Goal: Information Seeking & Learning: Learn about a topic

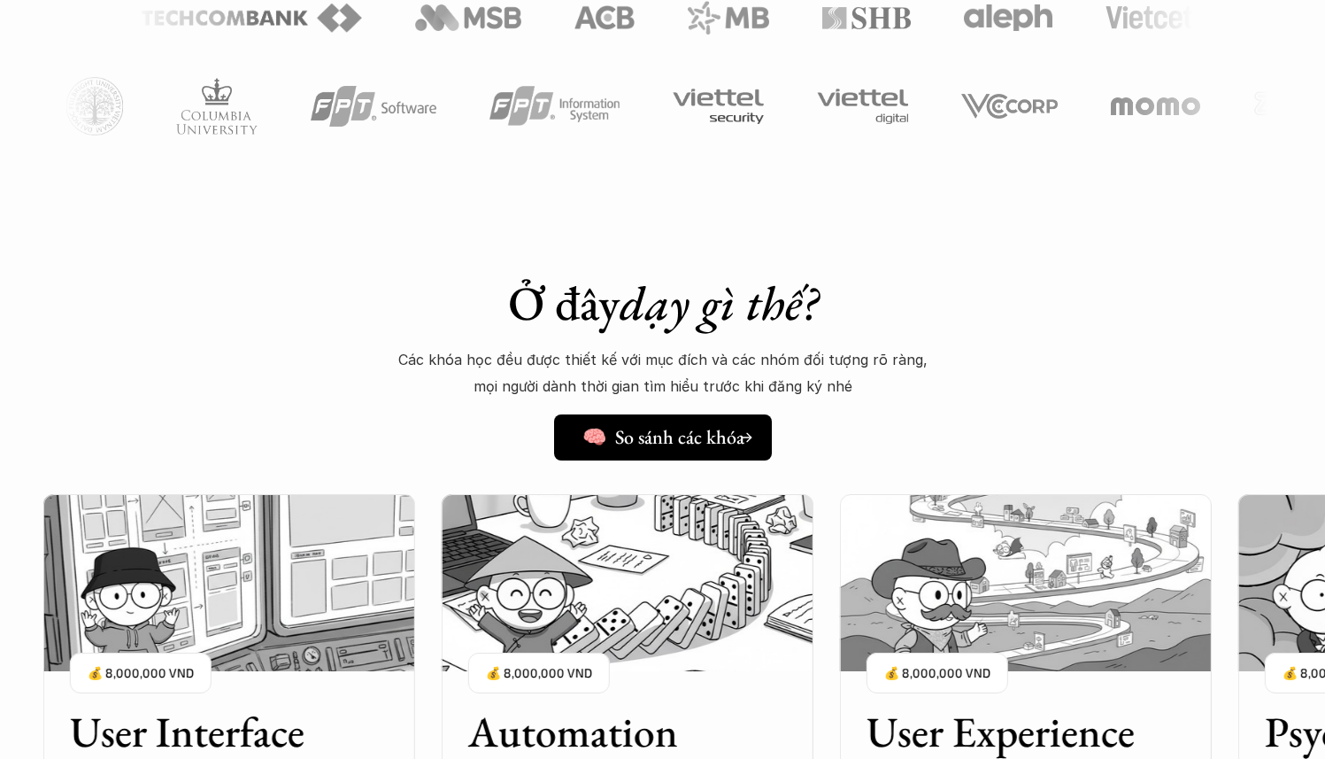
scroll to position [1151, 0]
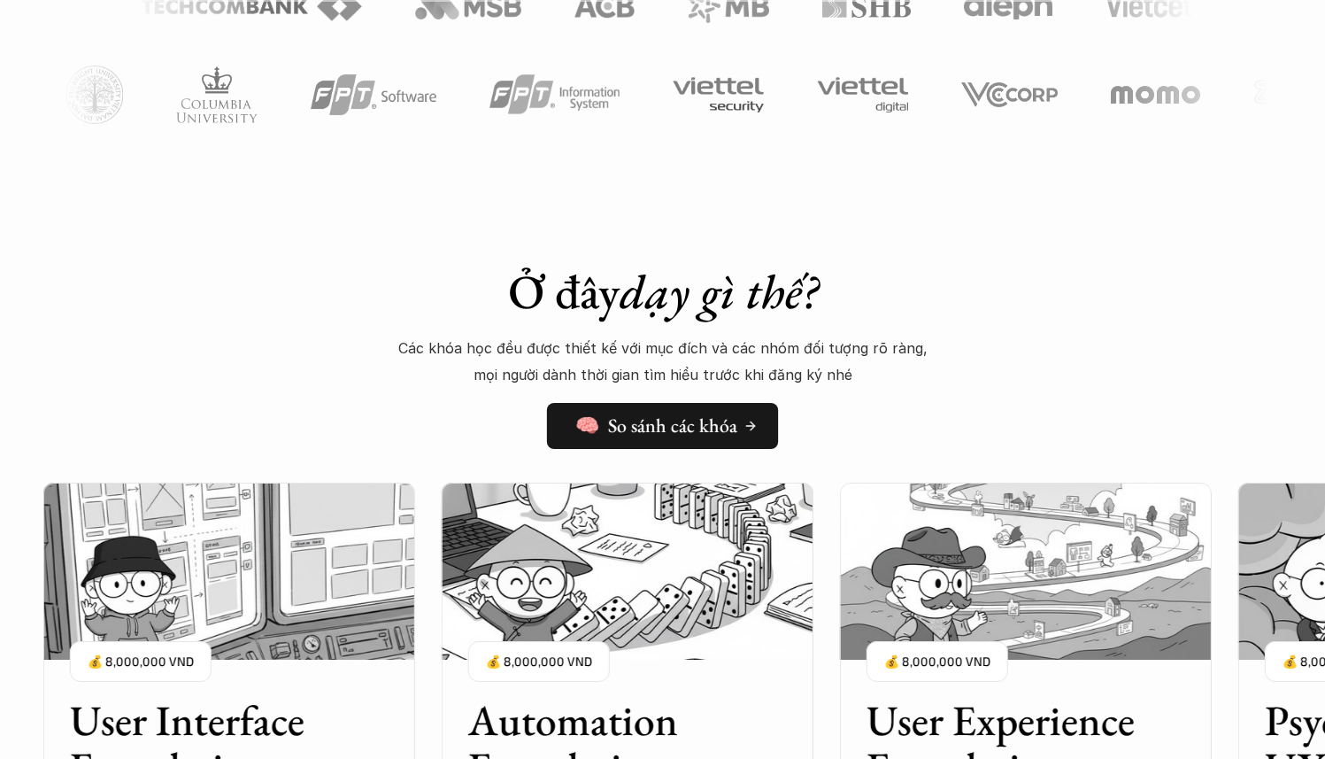
click at [664, 419] on h5 "🧠 So sánh các khóa" at bounding box center [656, 425] width 162 height 23
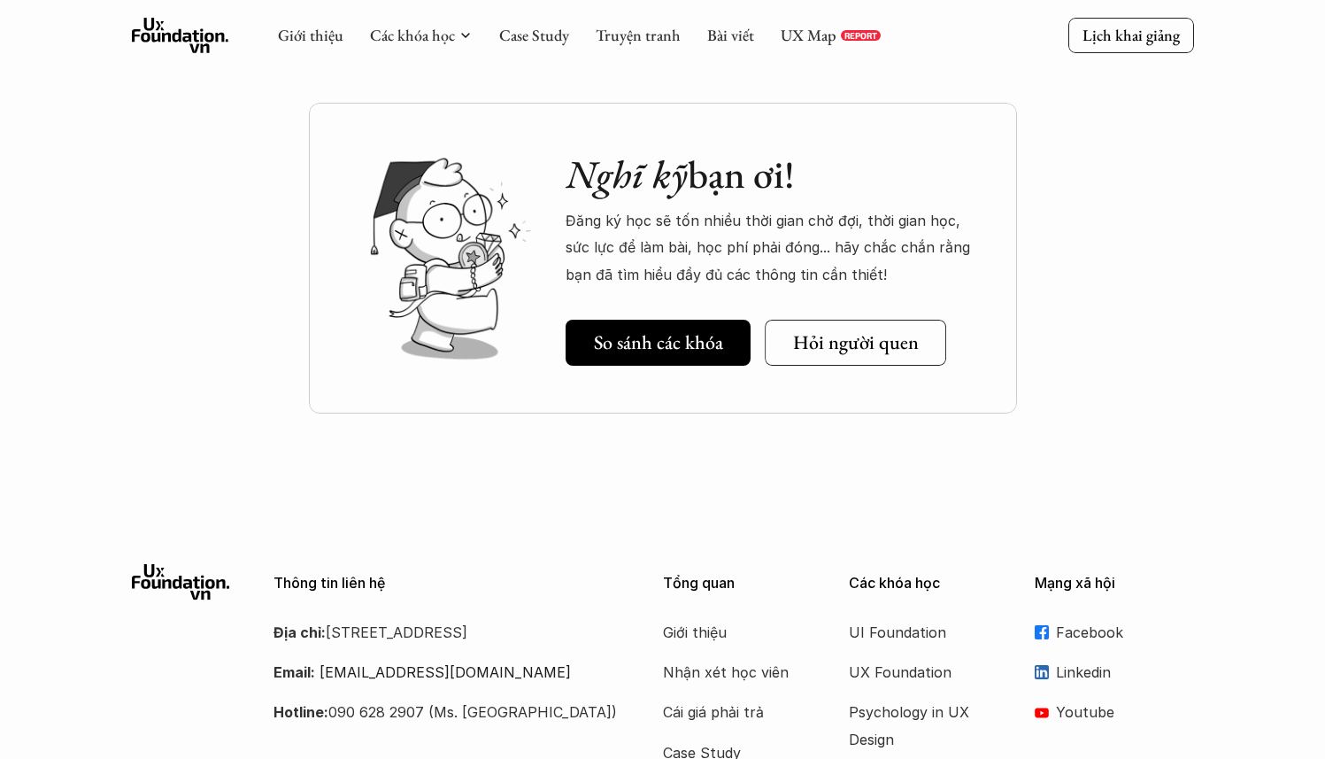
scroll to position [2491, 0]
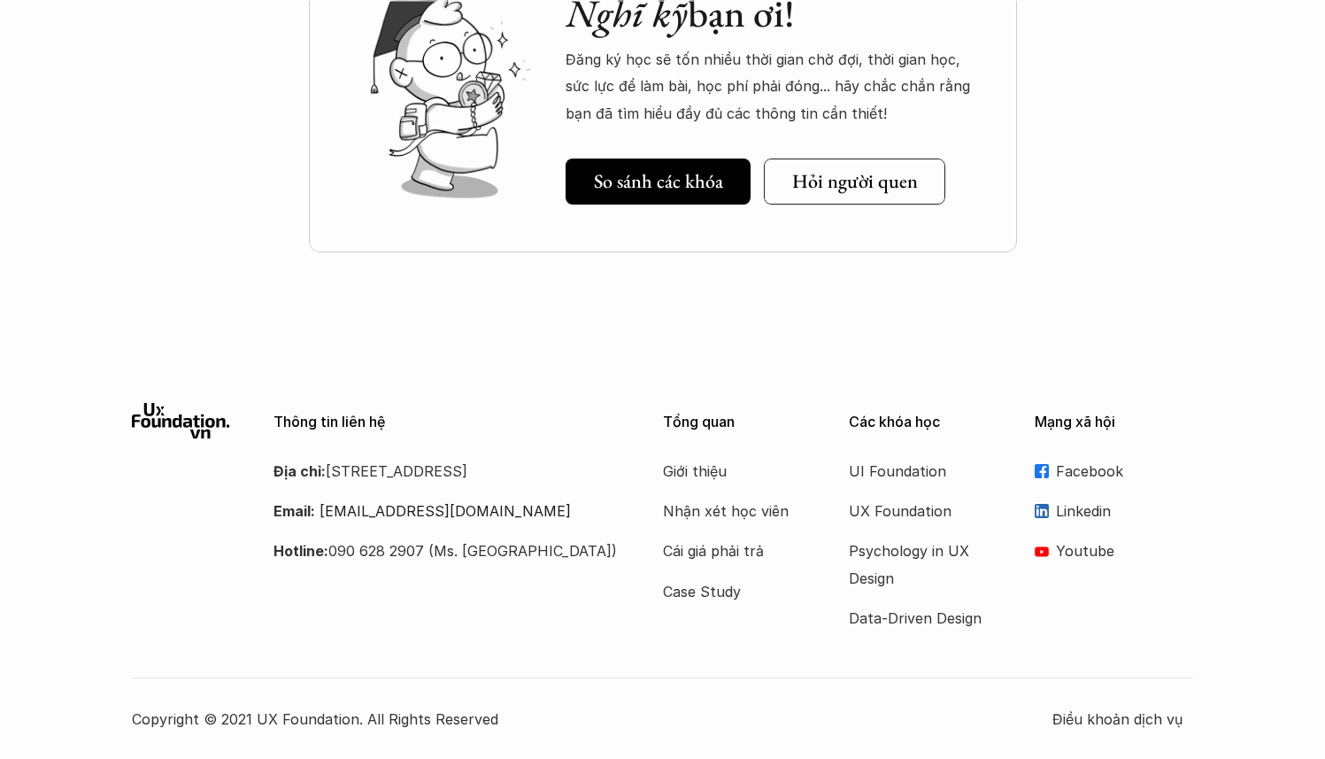
click at [1058, 466] on p "Facebook" at bounding box center [1125, 471] width 138 height 27
click at [918, 557] on p "Psychology in UX Design" at bounding box center [920, 564] width 142 height 54
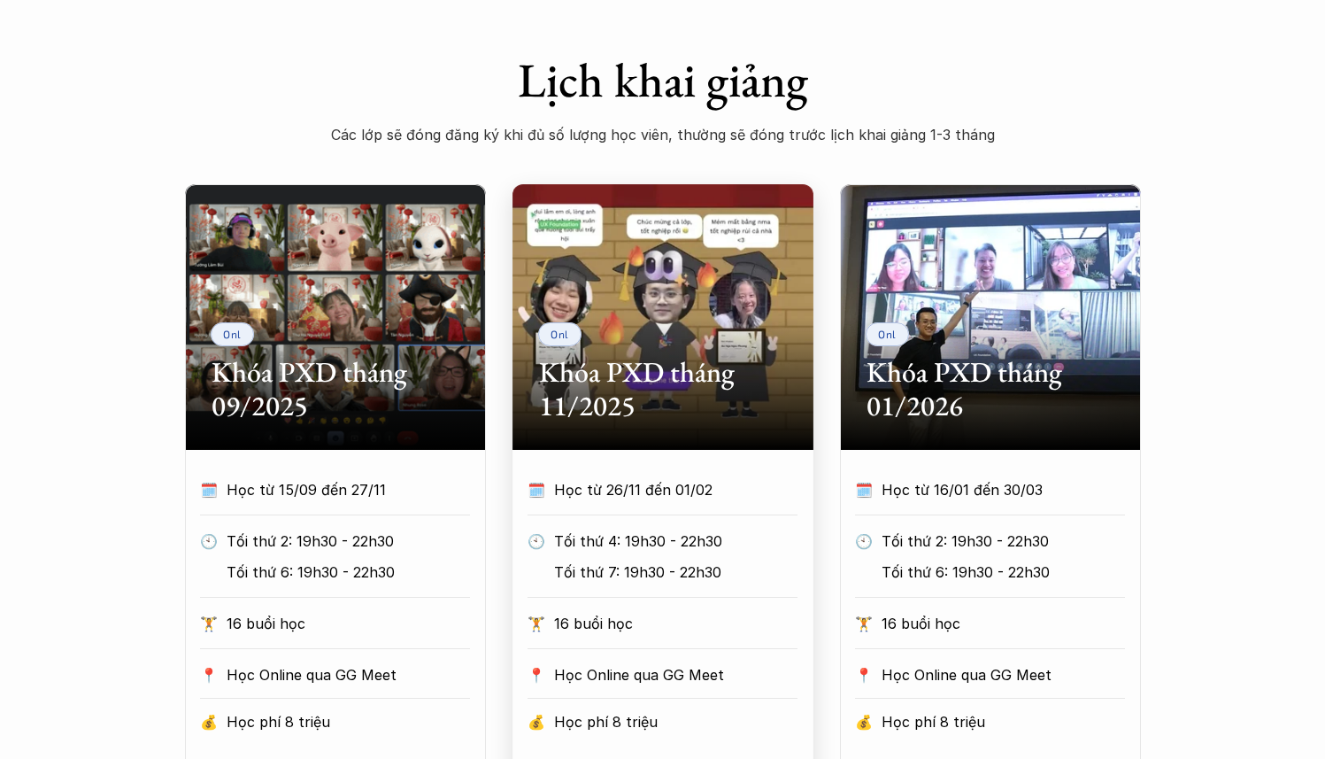
scroll to position [903, 0]
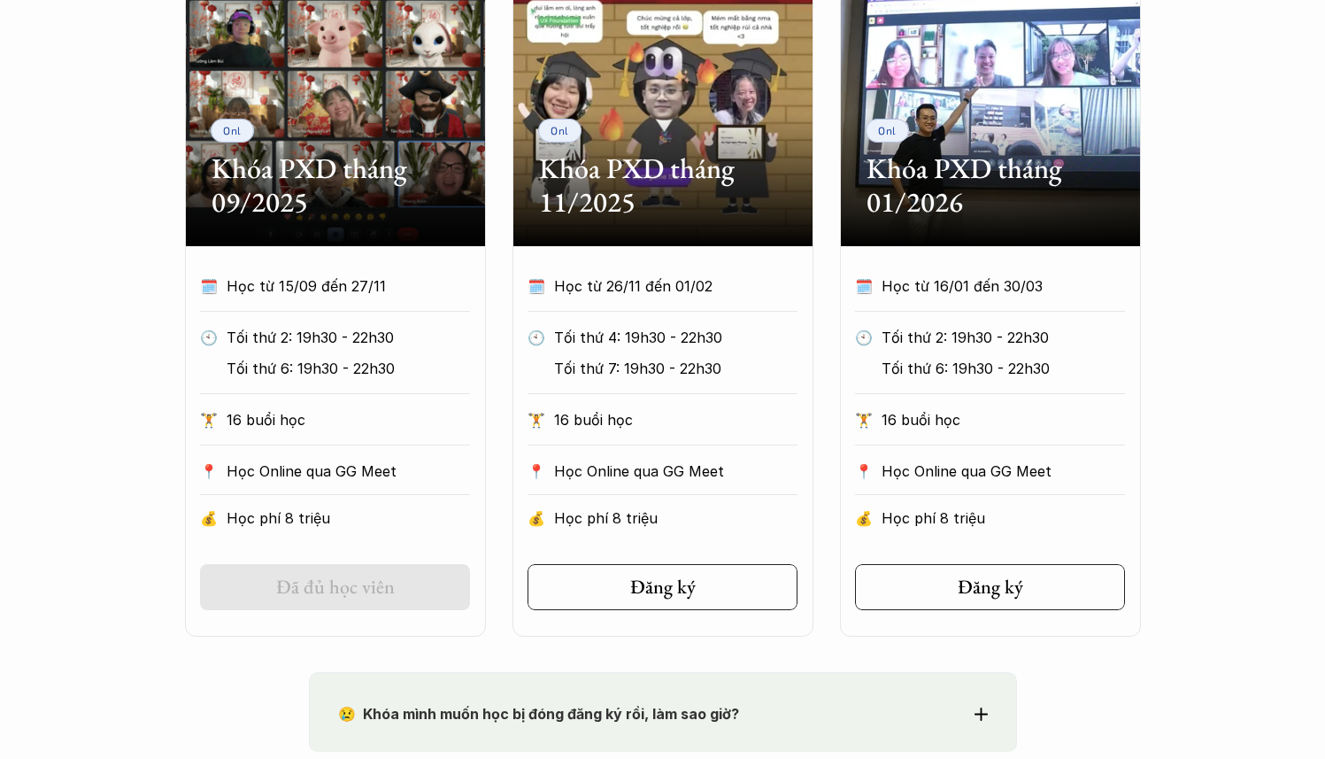
click at [390, 241] on div "Onl Khóa PXD tháng 09/2025" at bounding box center [335, 114] width 301 height 266
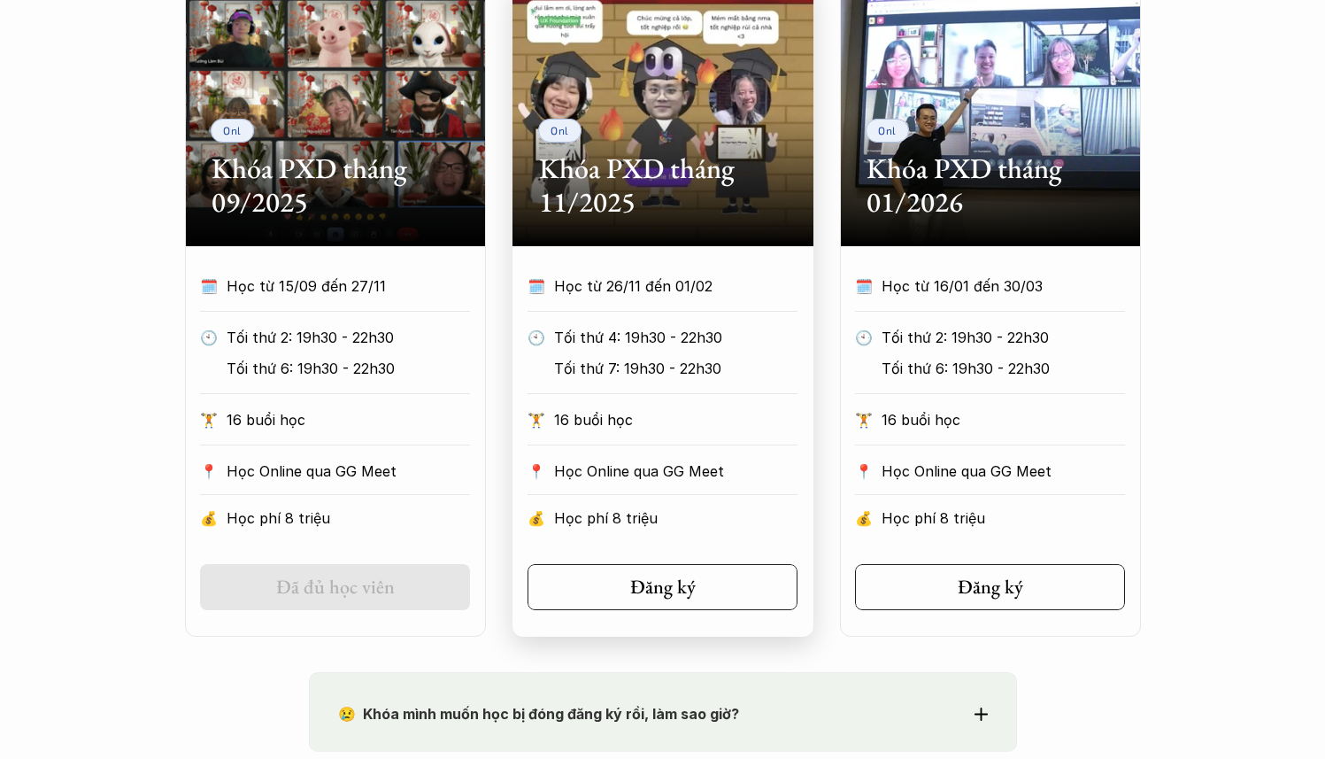
click at [657, 444] on div "🏋️ 16 buổi học" at bounding box center [663, 425] width 270 height 39
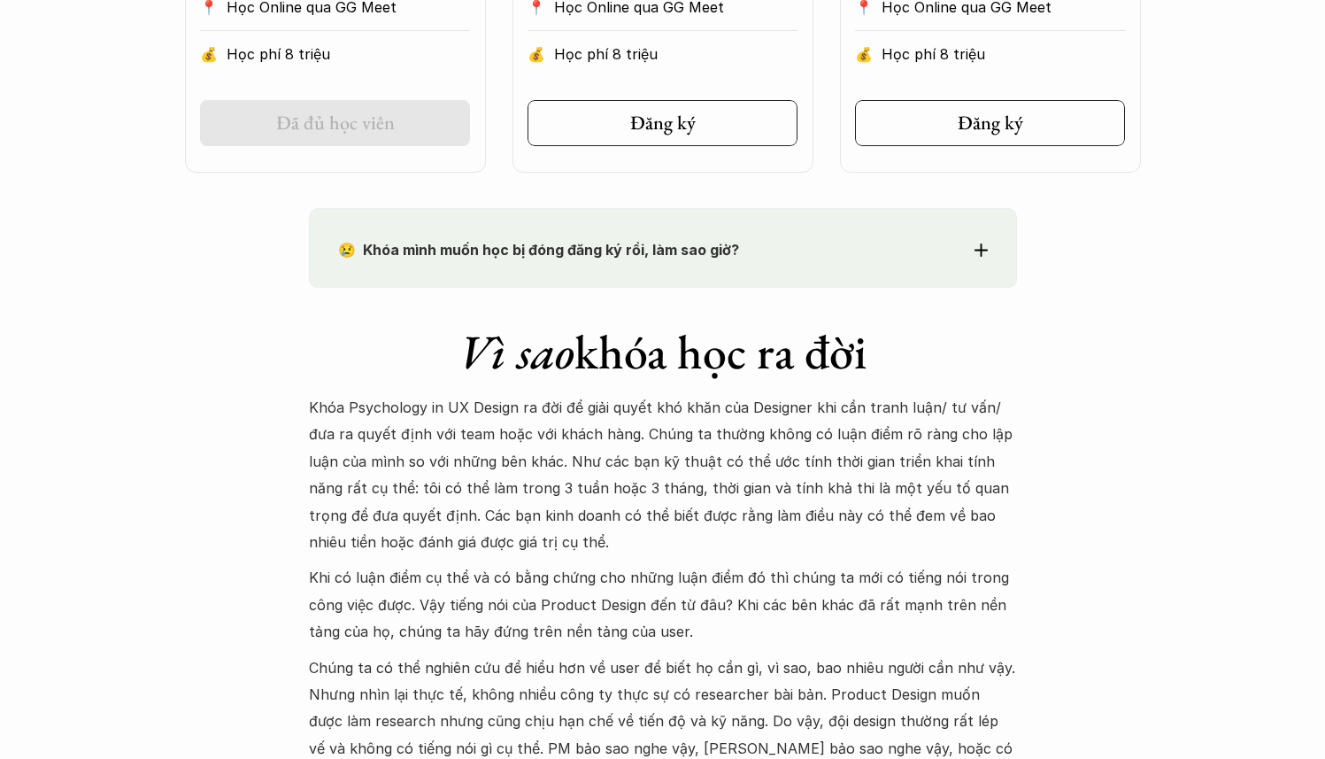
scroll to position [1560, 0]
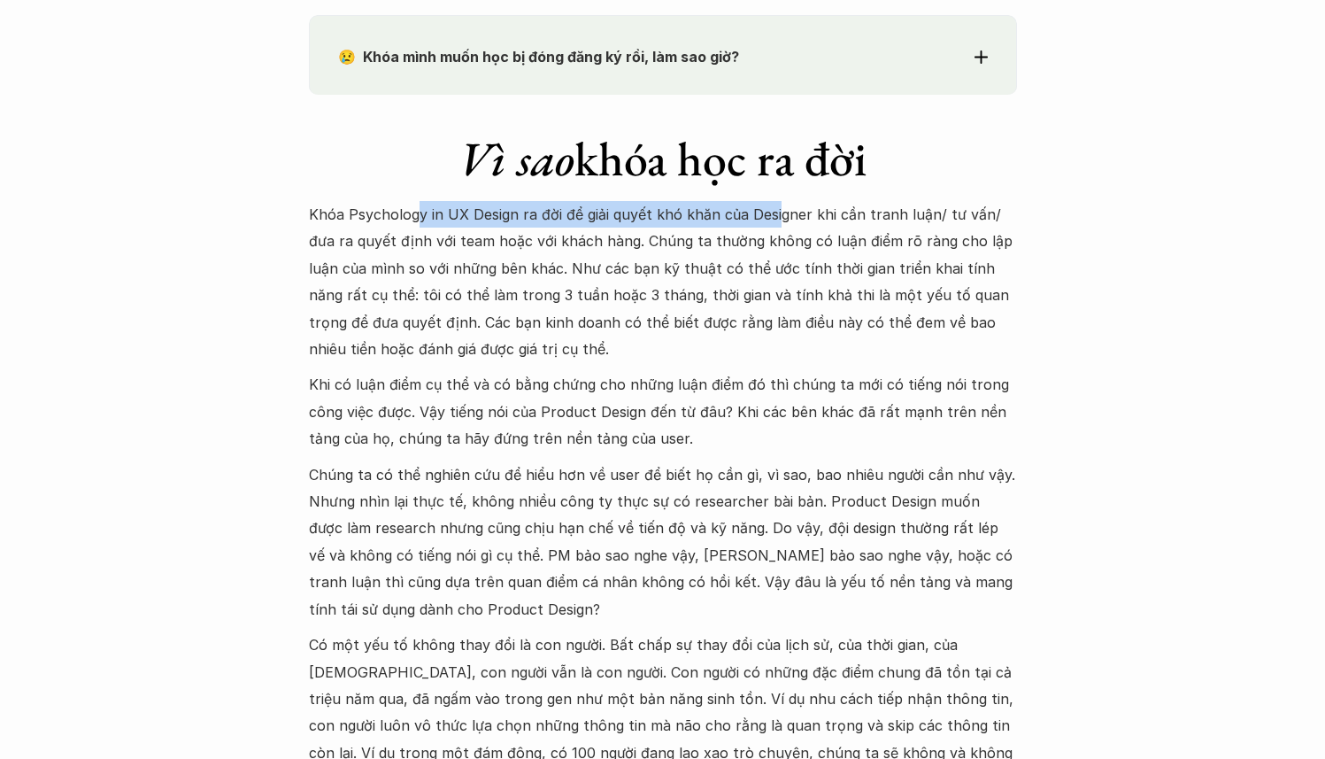
drag, startPoint x: 420, startPoint y: 220, endPoint x: 772, endPoint y: 222, distance: 352.4
click at [772, 222] on p "Khóa Psychology in UX Design ra đời để giải quyết khó khăn của Designer khi cần…" at bounding box center [663, 281] width 708 height 161
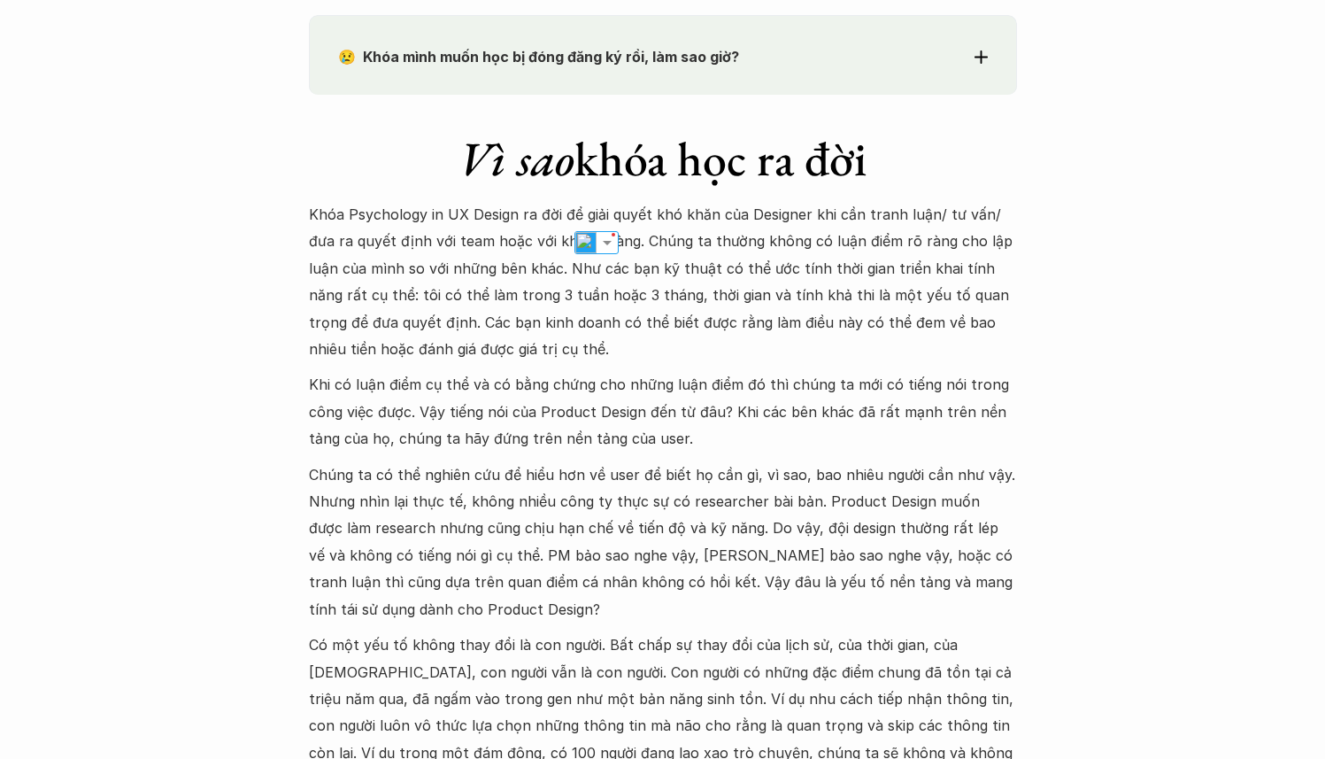
click at [864, 220] on p "Khóa Psychology in UX Design ra đời để giải quyết khó khăn của Designer khi cần…" at bounding box center [663, 281] width 708 height 161
drag, startPoint x: 483, startPoint y: 249, endPoint x: 660, endPoint y: 249, distance: 176.2
click at [604, 245] on p "Khóa Psychology in UX Design ra đời để giải quyết khó khăn của Designer khi cần…" at bounding box center [663, 281] width 708 height 161
click at [742, 246] on p "Khóa Psychology in UX Design ra đời để giải quyết khó khăn của Designer khi cần…" at bounding box center [663, 281] width 708 height 161
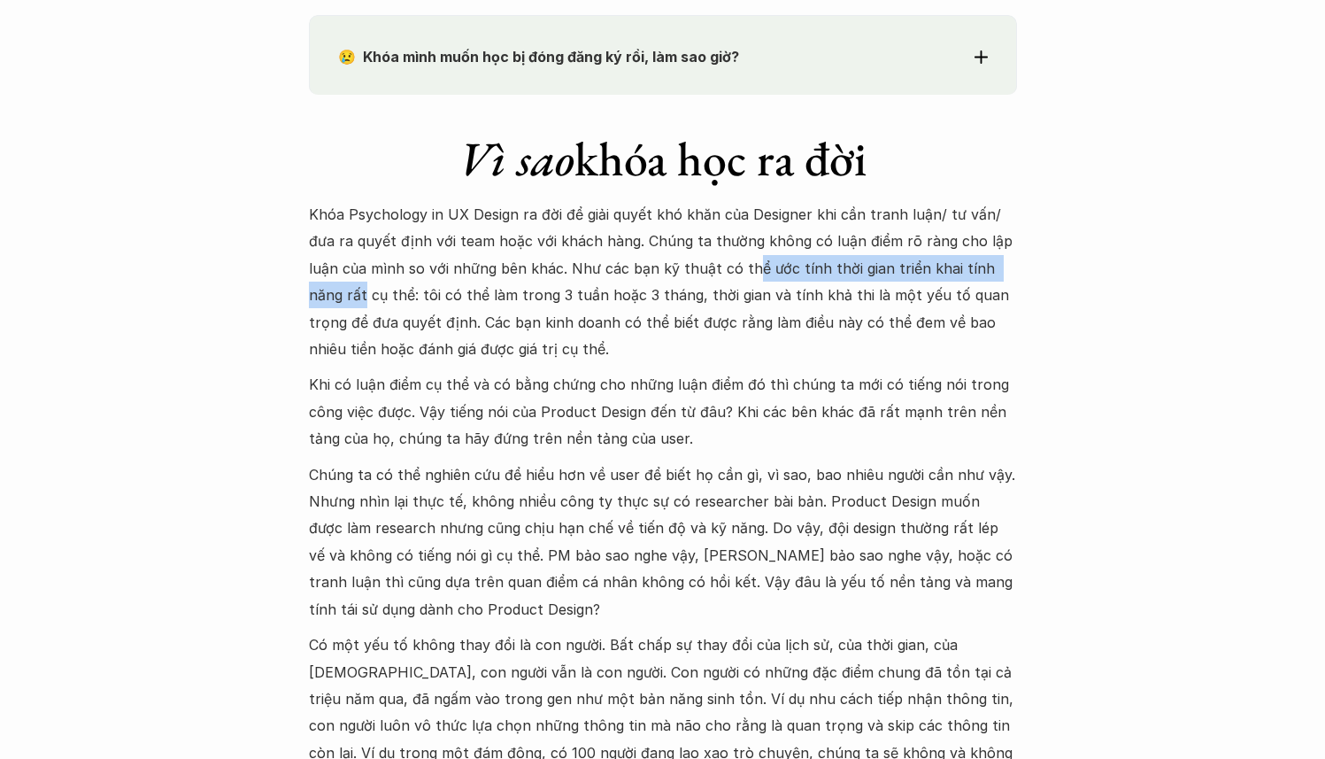
drag, startPoint x: 868, startPoint y: 266, endPoint x: 996, endPoint y: 261, distance: 127.6
click at [996, 261] on p "Khóa Psychology in UX Design ra đời để giải quyết khó khăn của Designer khi cần…" at bounding box center [663, 281] width 708 height 161
click at [613, 281] on p "Khóa Psychology in UX Design ra đời để giải quyết khó khăn của Designer khi cần…" at bounding box center [663, 281] width 708 height 161
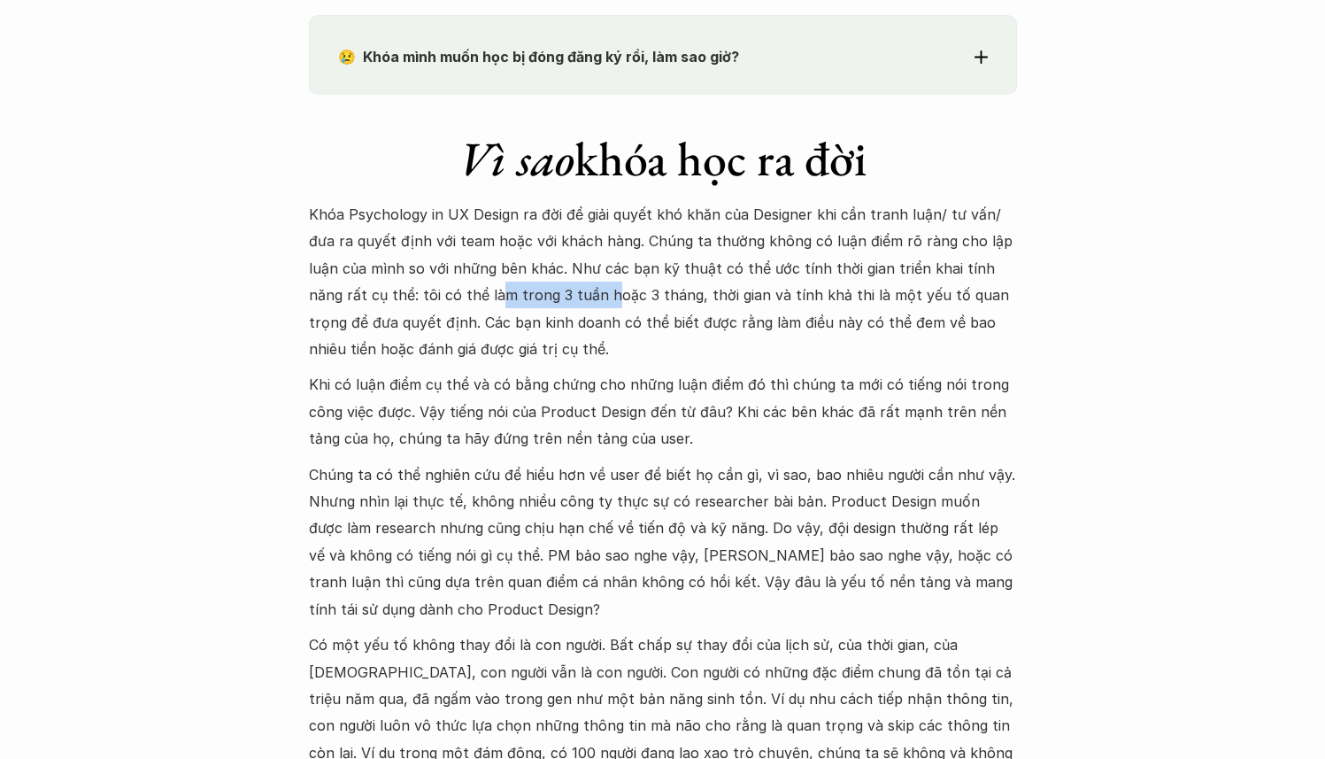
drag, startPoint x: 421, startPoint y: 297, endPoint x: 522, endPoint y: 297, distance: 101.8
click at [522, 297] on p "Khóa Psychology in UX Design ra đời để giải quyết khó khăn của Designer khi cần…" at bounding box center [663, 281] width 708 height 161
click at [538, 293] on p "Khóa Psychology in UX Design ra đời để giải quyết khó khăn của Designer khi cần…" at bounding box center [663, 281] width 708 height 161
drag, startPoint x: 669, startPoint y: 295, endPoint x: 849, endPoint y: 300, distance: 179.8
click at [849, 300] on p "Khóa Psychology in UX Design ra đời để giải quyết khó khăn của Designer khi cần…" at bounding box center [663, 281] width 708 height 161
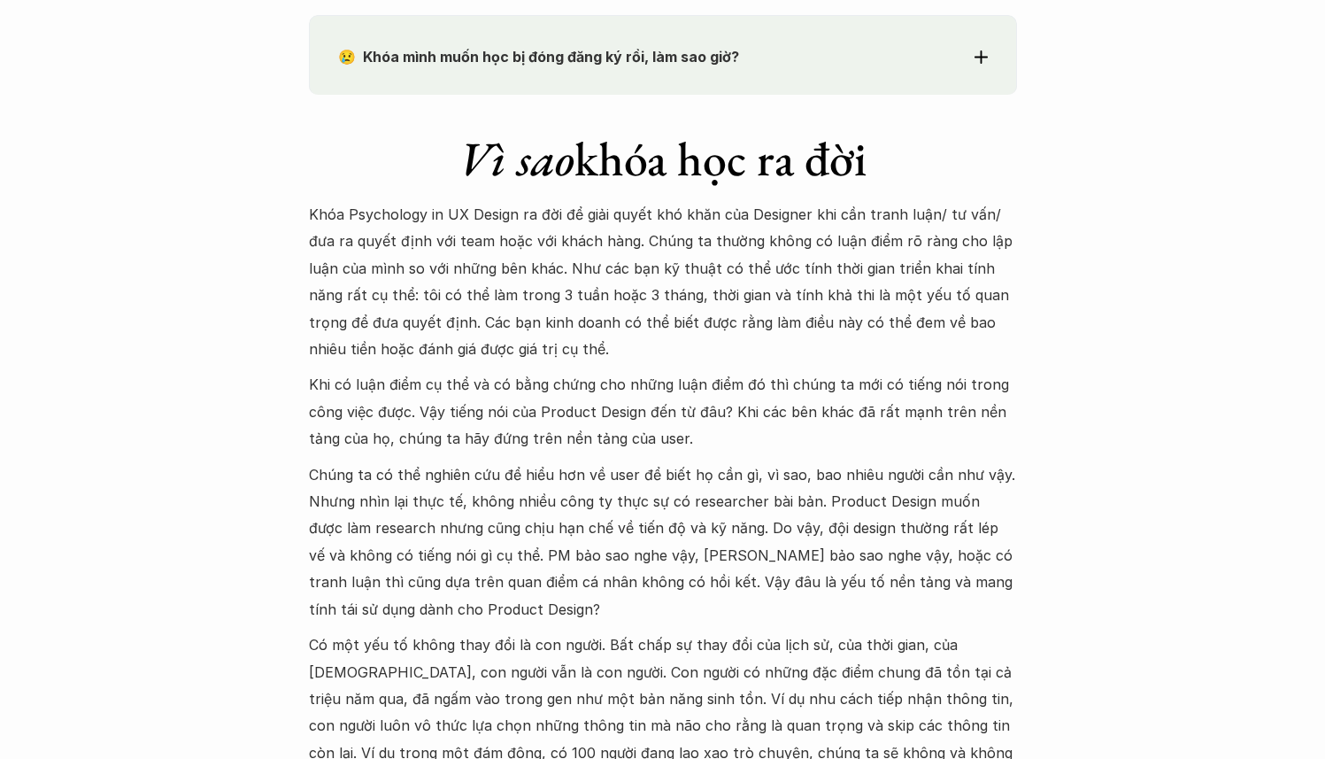
click at [502, 324] on p "Khóa Psychology in UX Design ra đời để giải quyết khó khăn của Designer khi cần…" at bounding box center [663, 281] width 708 height 161
drag, startPoint x: 390, startPoint y: 366, endPoint x: 568, endPoint y: 378, distance: 179.3
click at [568, 378] on div "Khóa Psychology in UX Design ra đời để giải quyết khó khăn của Designer khi cần…" at bounding box center [663, 618] width 708 height 834
click at [771, 390] on p "Khi có luận điểm cụ thể và có bằng chứng cho những luận điểm đó thì chúng ta mớ…" at bounding box center [663, 411] width 708 height 81
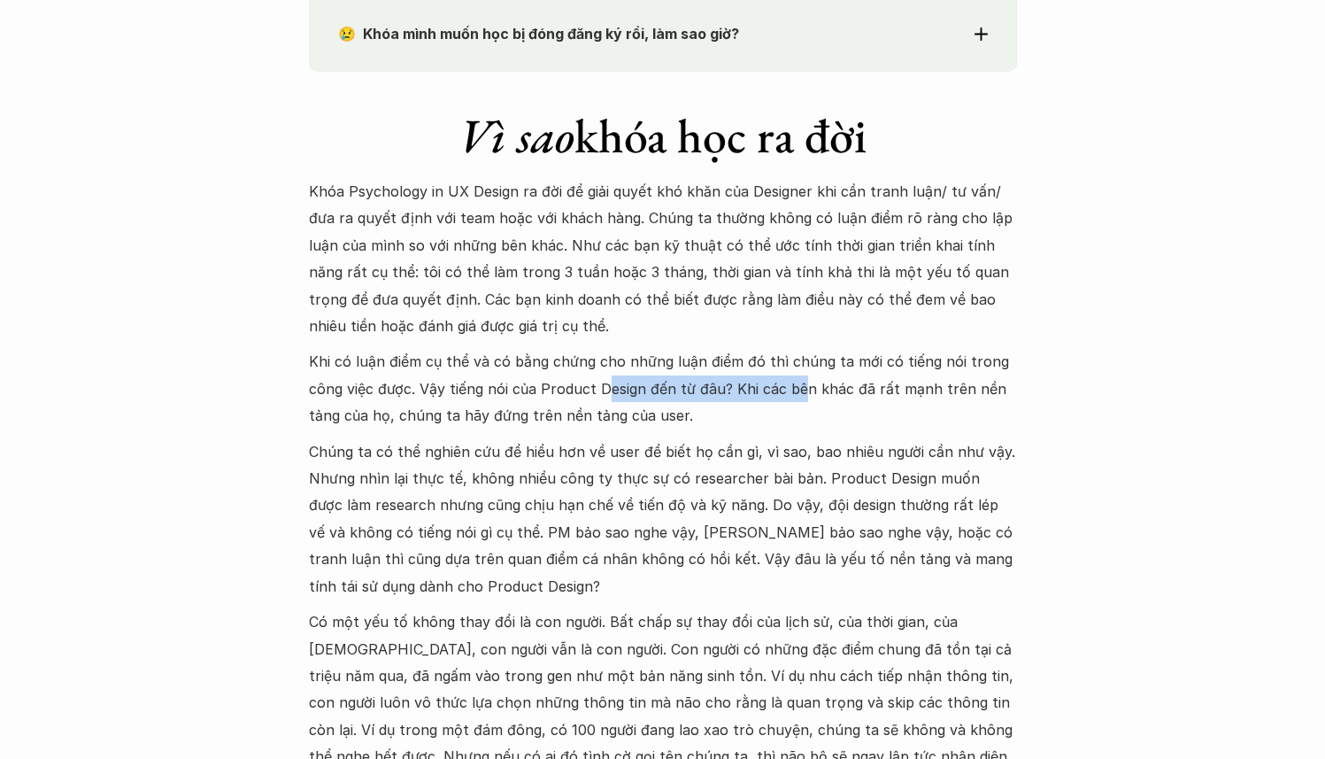
drag, startPoint x: 707, startPoint y: 397, endPoint x: 803, endPoint y: 389, distance: 96.0
click at [803, 389] on p "Khi có luận điểm cụ thể và có bằng chứng cho những luận điểm đó thì chúng ta mớ…" at bounding box center [663, 388] width 708 height 81
click at [909, 393] on p "Khi có luận điểm cụ thể và có bằng chứng cho những luận điểm đó thì chúng ta mớ…" at bounding box center [663, 388] width 708 height 81
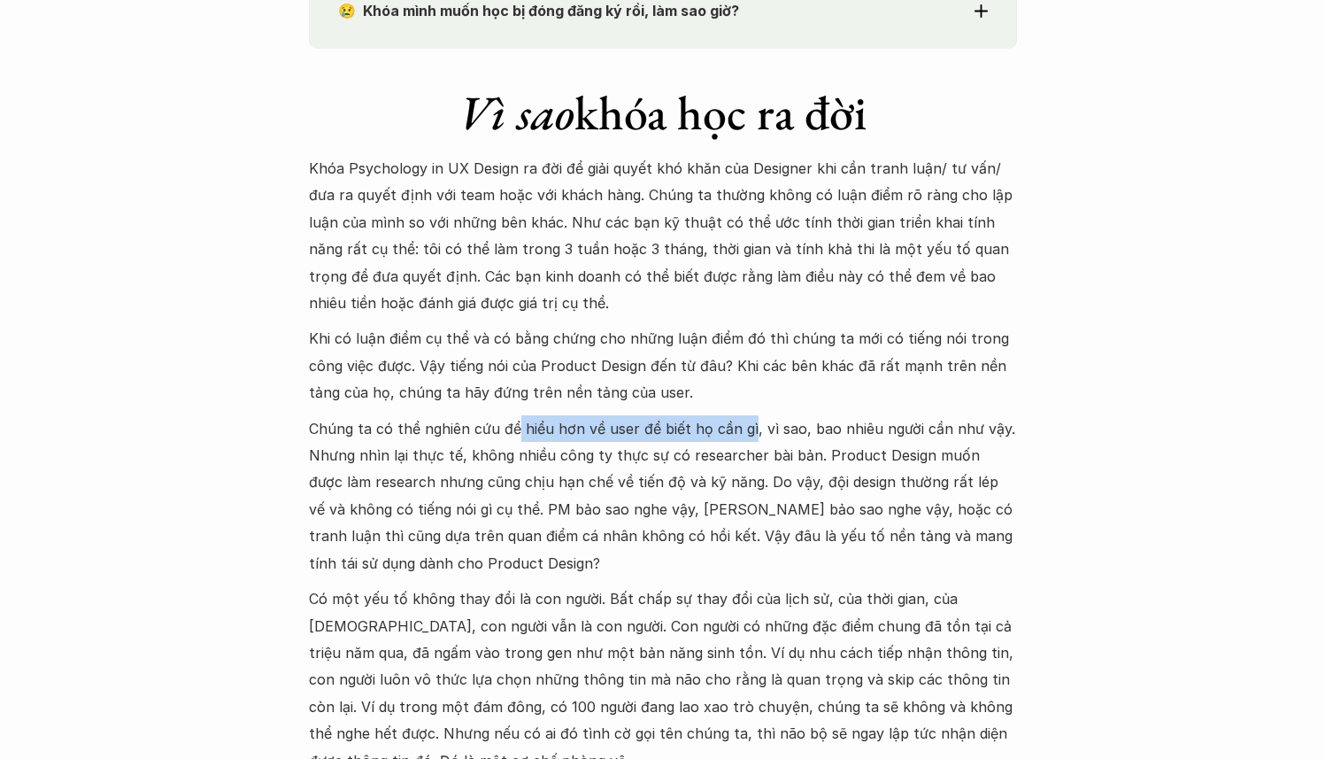
drag, startPoint x: 511, startPoint y: 436, endPoint x: 839, endPoint y: 425, distance: 328.6
click at [745, 425] on p "Chúng ta có thể nghiên cứu để hiểu hơn về user để biết họ cần gì, vì sao, bao n…" at bounding box center [663, 495] width 708 height 161
click at [886, 427] on p "Chúng ta có thể nghiên cứu để hiểu hơn về user để biết họ cần gì, vì sao, bao n…" at bounding box center [663, 495] width 708 height 161
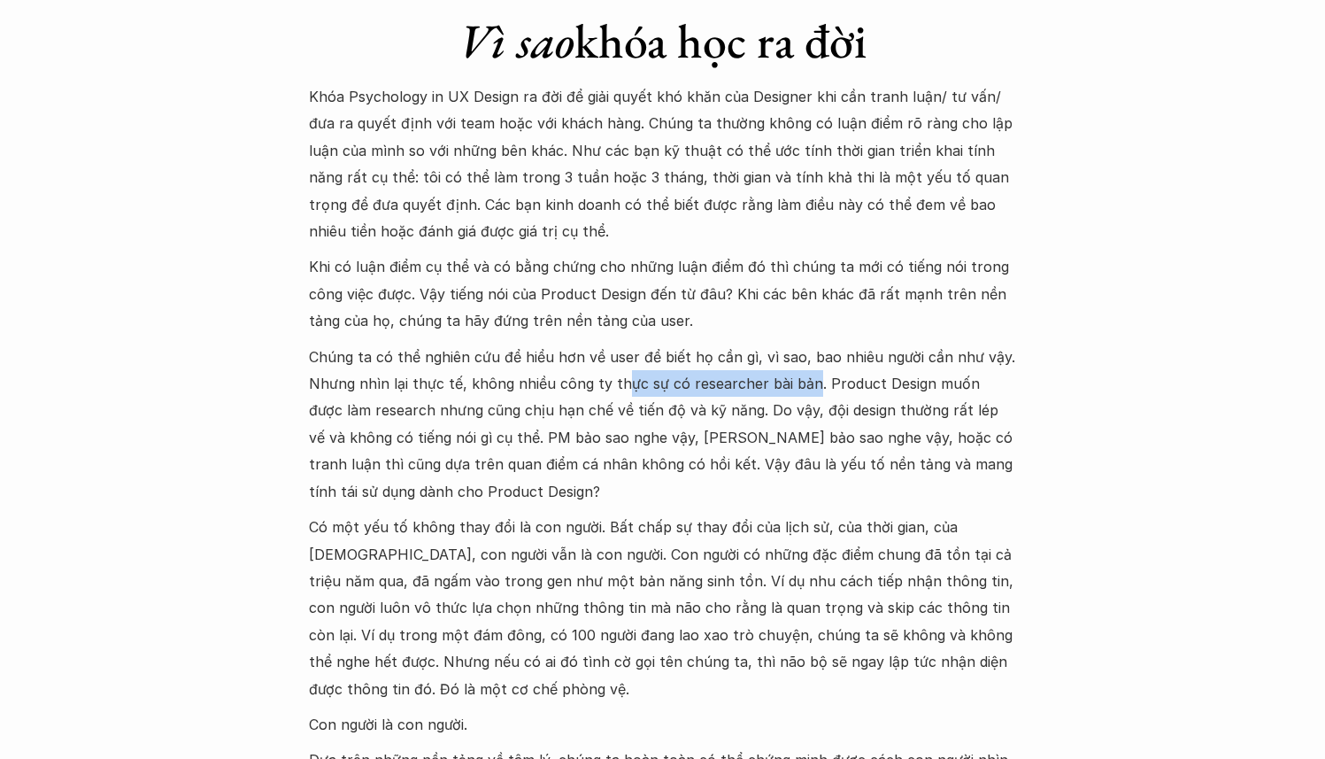
drag, startPoint x: 621, startPoint y: 386, endPoint x: 801, endPoint y: 384, distance: 179.7
click at [801, 384] on p "Chúng ta có thể nghiên cứu để hiểu hơn về user để biết họ cần gì, vì sao, bao n…" at bounding box center [663, 423] width 708 height 161
click at [864, 390] on p "Chúng ta có thể nghiên cứu để hiểu hơn về user để biết họ cần gì, vì sao, bao n…" at bounding box center [663, 423] width 708 height 161
drag, startPoint x: 883, startPoint y: 387, endPoint x: 934, endPoint y: 387, distance: 51.3
click at [934, 387] on p "Chúng ta có thể nghiên cứu để hiểu hơn về user để biết họ cần gì, vì sao, bao n…" at bounding box center [663, 423] width 708 height 161
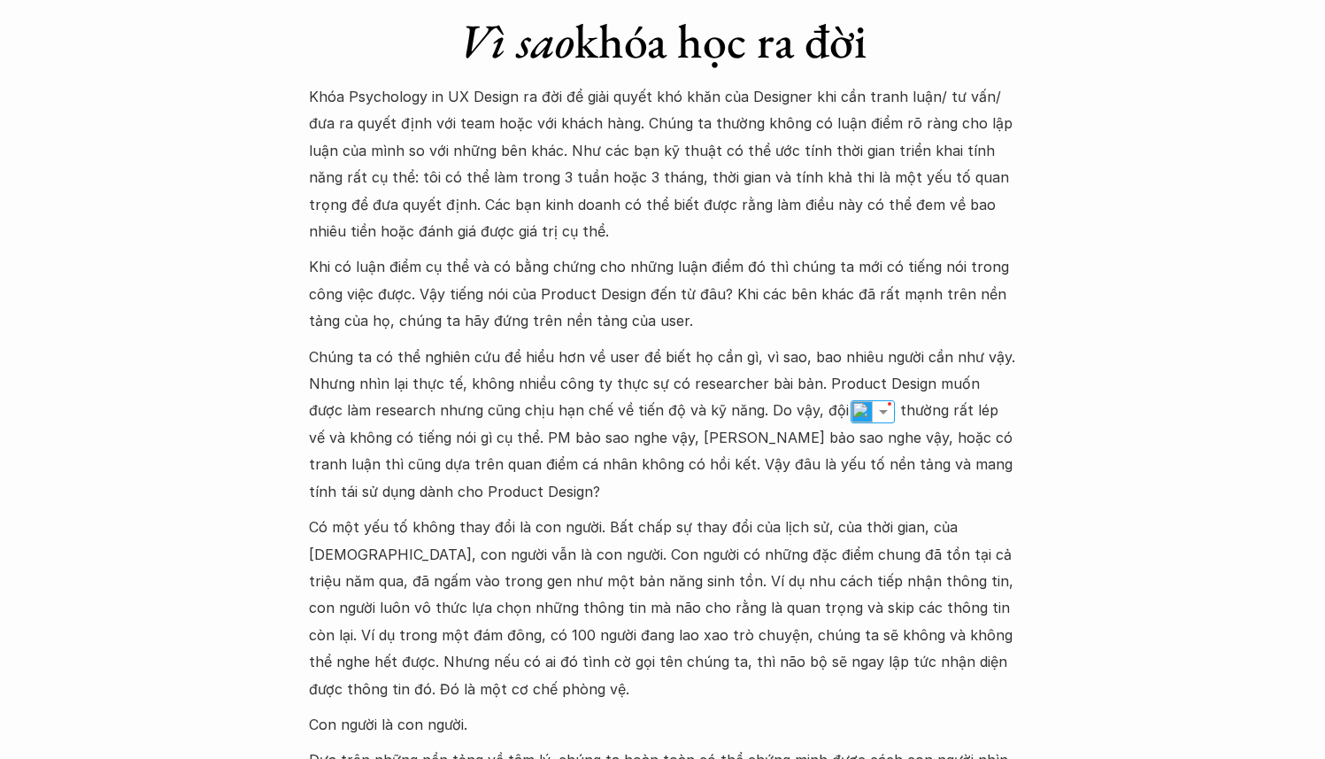
click at [527, 390] on p "Chúng ta có thể nghiên cứu để hiểu hơn về user để biết họ cần gì, vì sao, bao n…" at bounding box center [663, 423] width 708 height 161
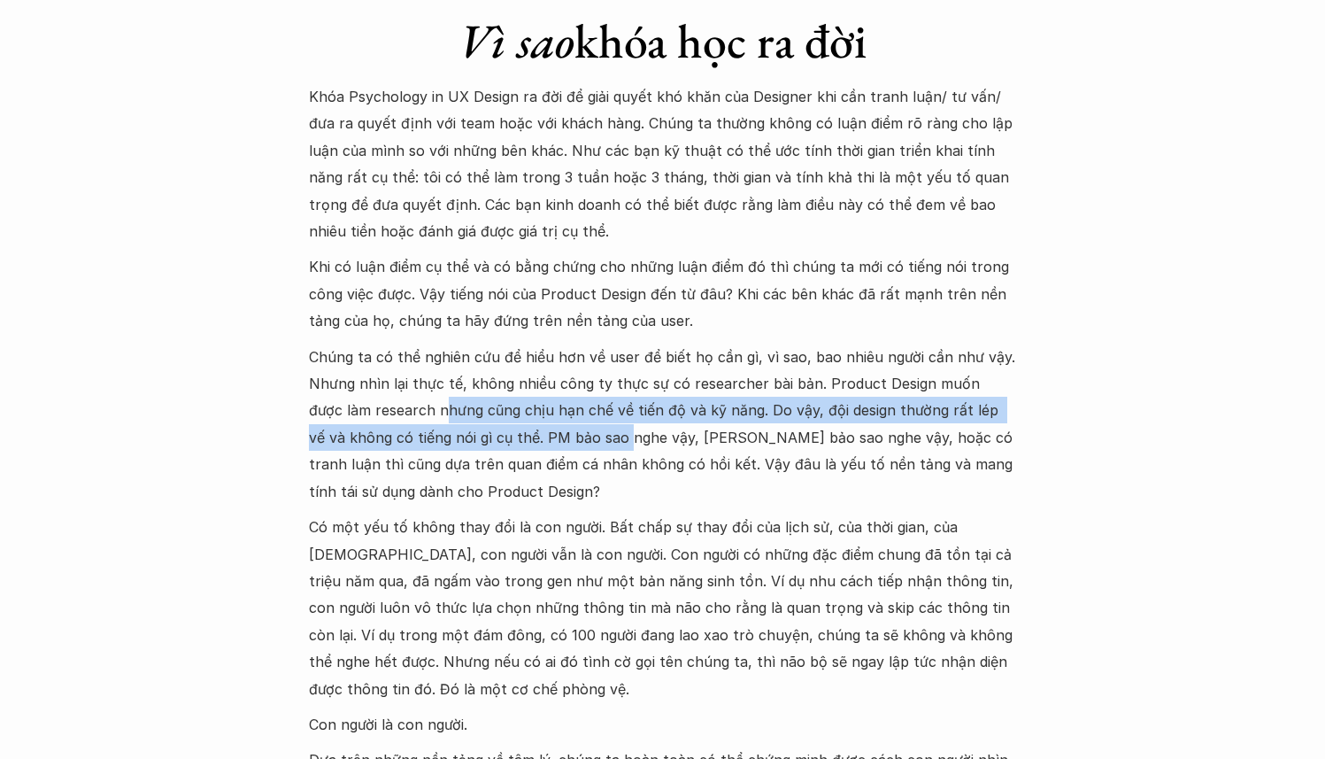
drag, startPoint x: 403, startPoint y: 417, endPoint x: 589, endPoint y: 424, distance: 186.0
click at [589, 424] on p "Chúng ta có thể nghiên cứu để hiểu hơn về user để biết họ cần gì, vì sao, bao n…" at bounding box center [663, 423] width 708 height 161
click at [659, 416] on p "Chúng ta có thể nghiên cứu để hiểu hơn về user để biết họ cần gì, vì sao, bao n…" at bounding box center [663, 423] width 708 height 161
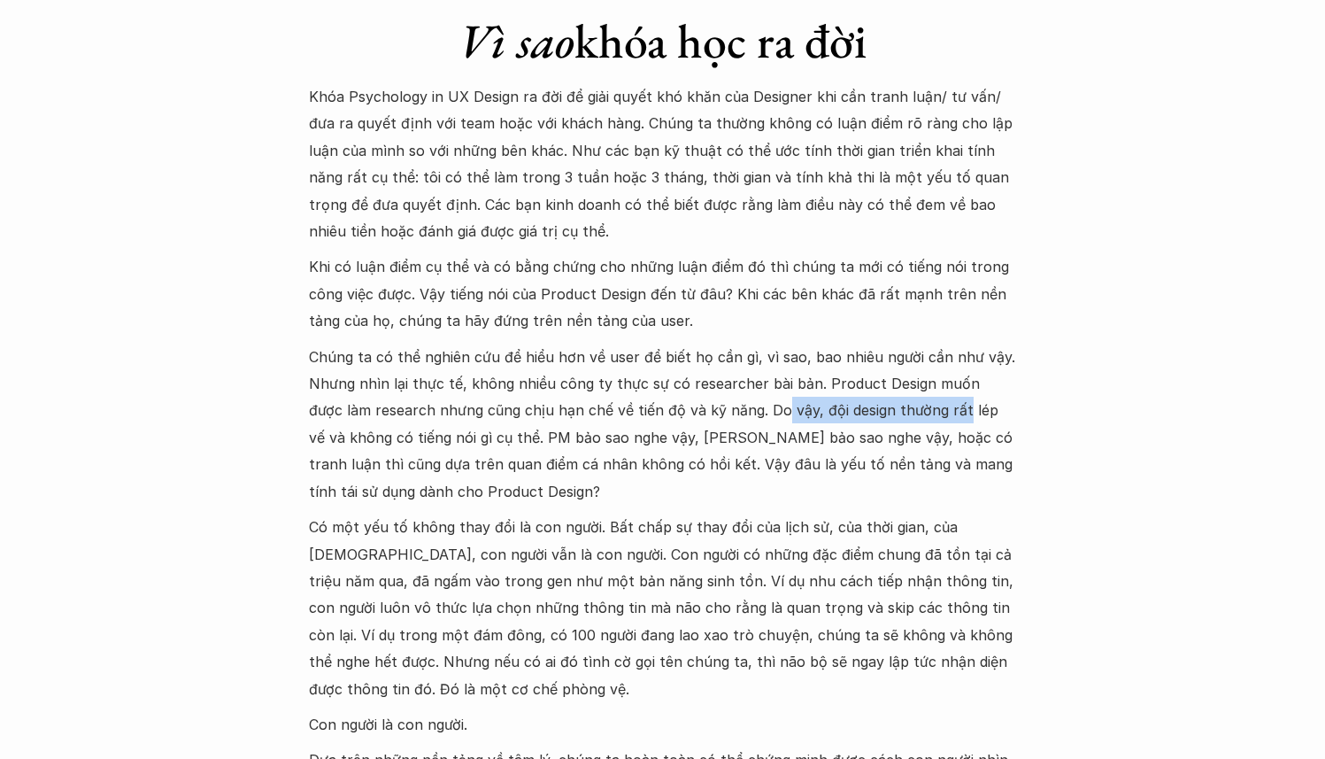
drag, startPoint x: 742, startPoint y: 414, endPoint x: 920, endPoint y: 414, distance: 177.9
click at [920, 414] on p "Chúng ta có thể nghiên cứu để hiểu hơn về user để biết họ cần gì, vì sao, bao n…" at bounding box center [663, 423] width 708 height 161
click at [535, 433] on p "Chúng ta có thể nghiên cứu để hiểu hơn về user để biết họ cần gì, vì sao, bao n…" at bounding box center [663, 423] width 708 height 161
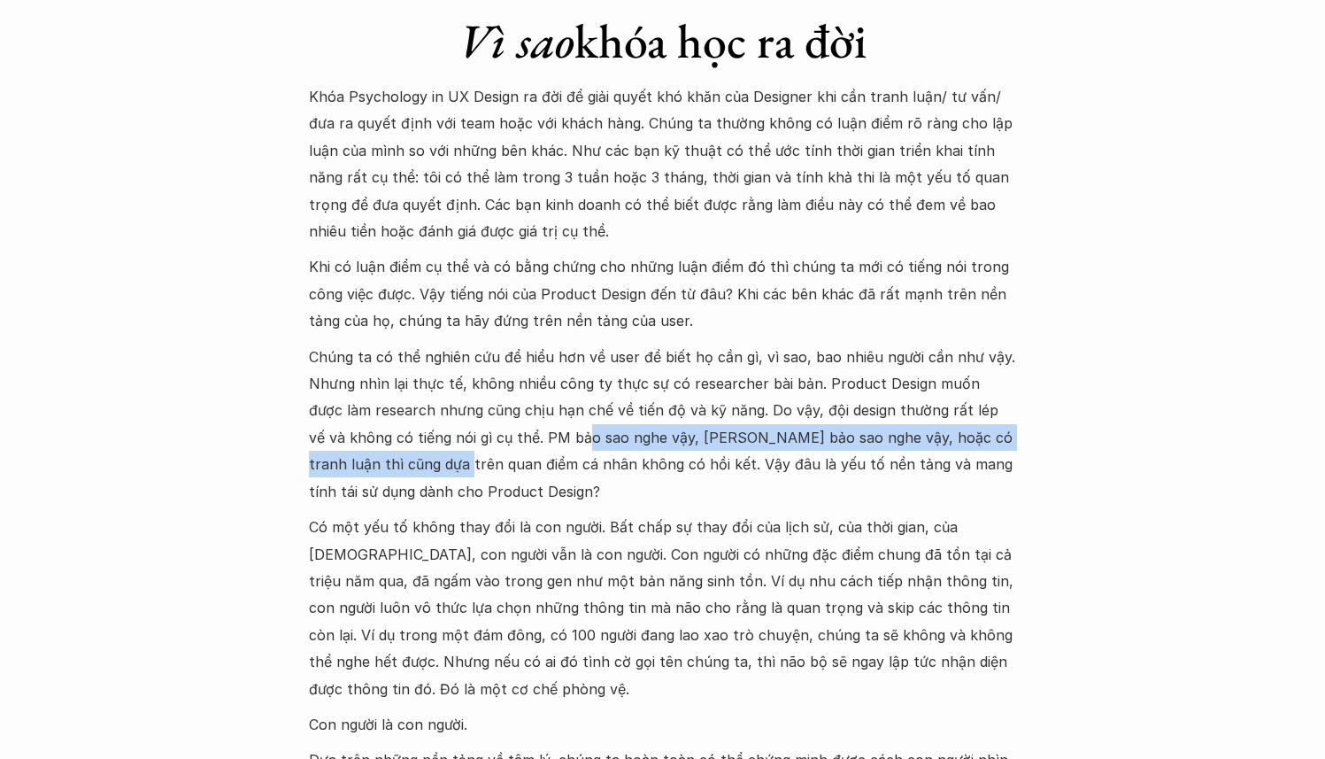
drag, startPoint x: 405, startPoint y: 451, endPoint x: 545, endPoint y: 448, distance: 140.8
click at [545, 448] on p "Chúng ta có thể nghiên cứu để hiểu hơn về user để biết họ cần gì, vì sao, bao n…" at bounding box center [663, 423] width 708 height 161
click at [665, 437] on p "Chúng ta có thể nghiên cứu để hiểu hơn về user để biết họ cần gì, vì sao, bao n…" at bounding box center [663, 423] width 708 height 161
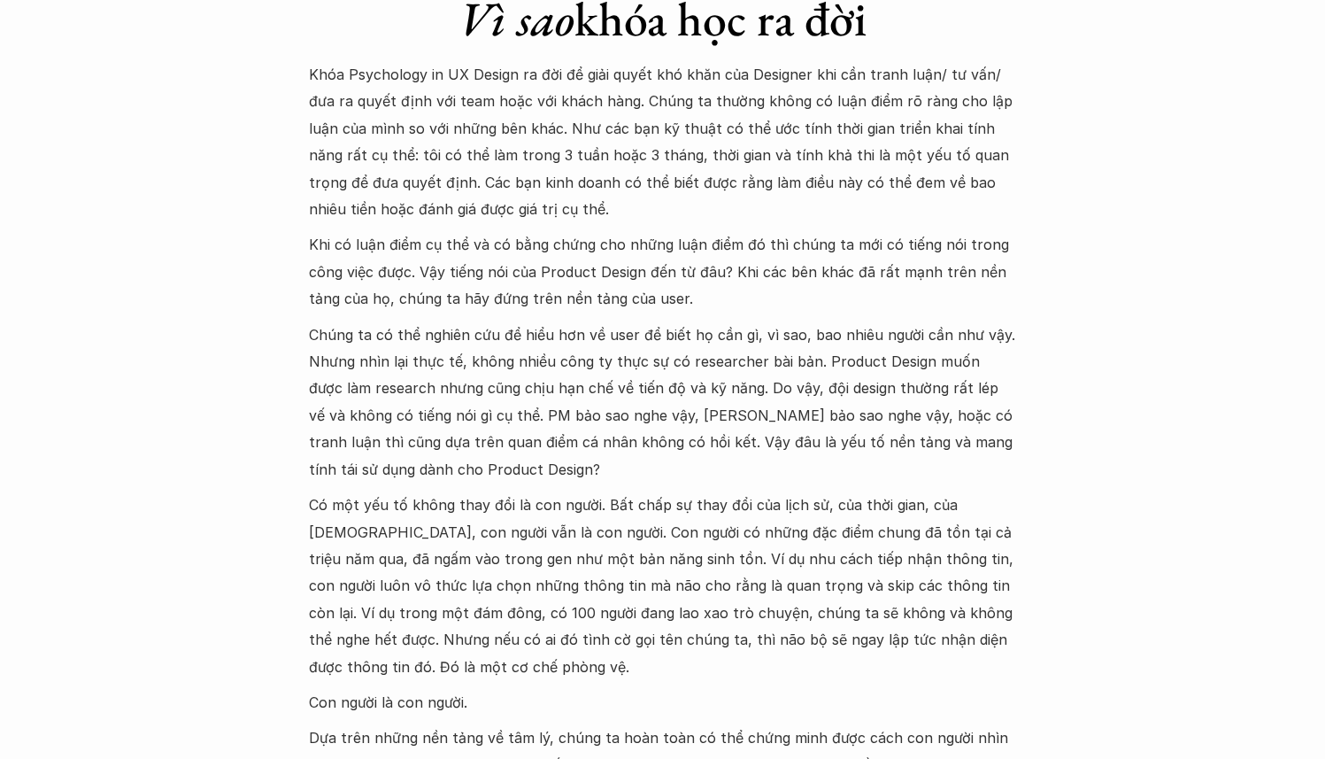
scroll to position [1711, 0]
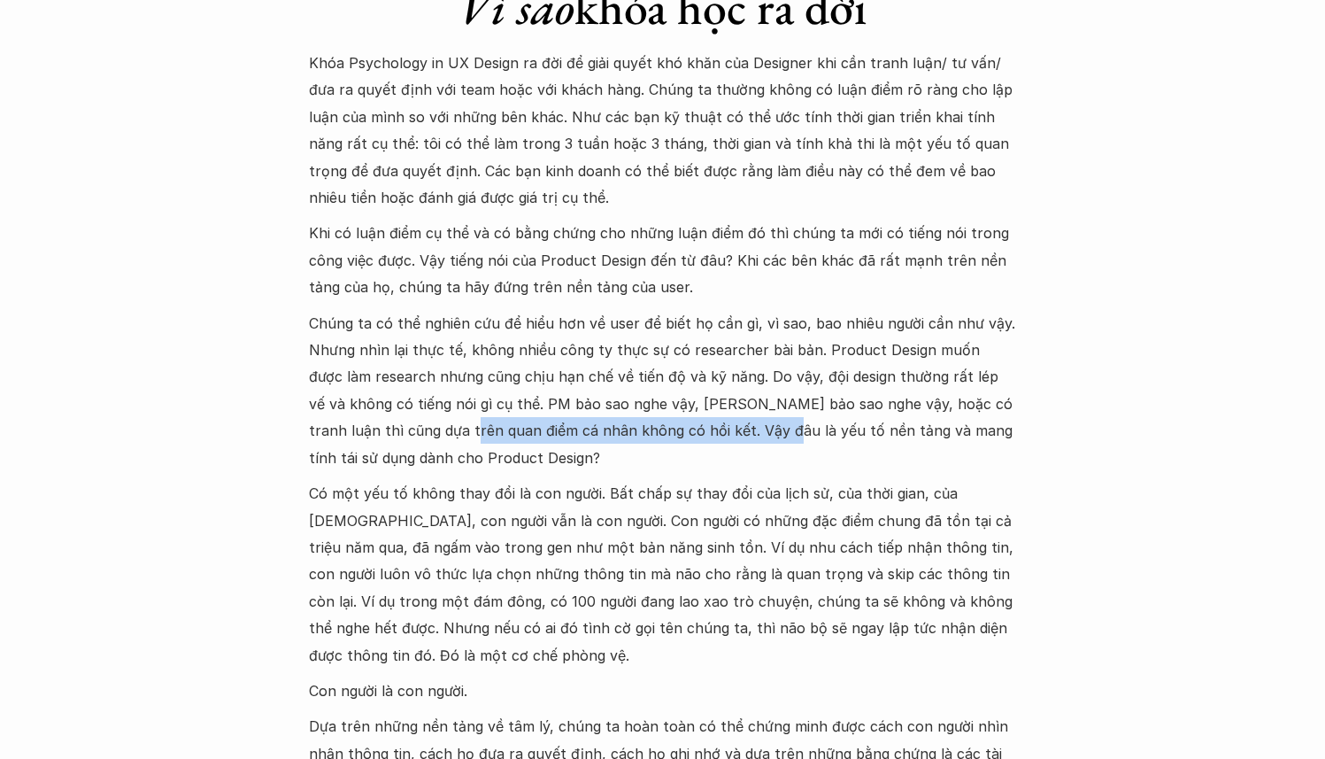
drag, startPoint x: 414, startPoint y: 421, endPoint x: 720, endPoint y: 436, distance: 305.8
click at [720, 436] on p "Chúng ta có thể nghiên cứu để hiểu hơn về user để biết họ cần gì, vì sao, bao n…" at bounding box center [663, 390] width 708 height 161
click at [866, 439] on p "Chúng ta có thể nghiên cứu để hiểu hơn về user để biết họ cần gì, vì sao, bao n…" at bounding box center [663, 390] width 708 height 161
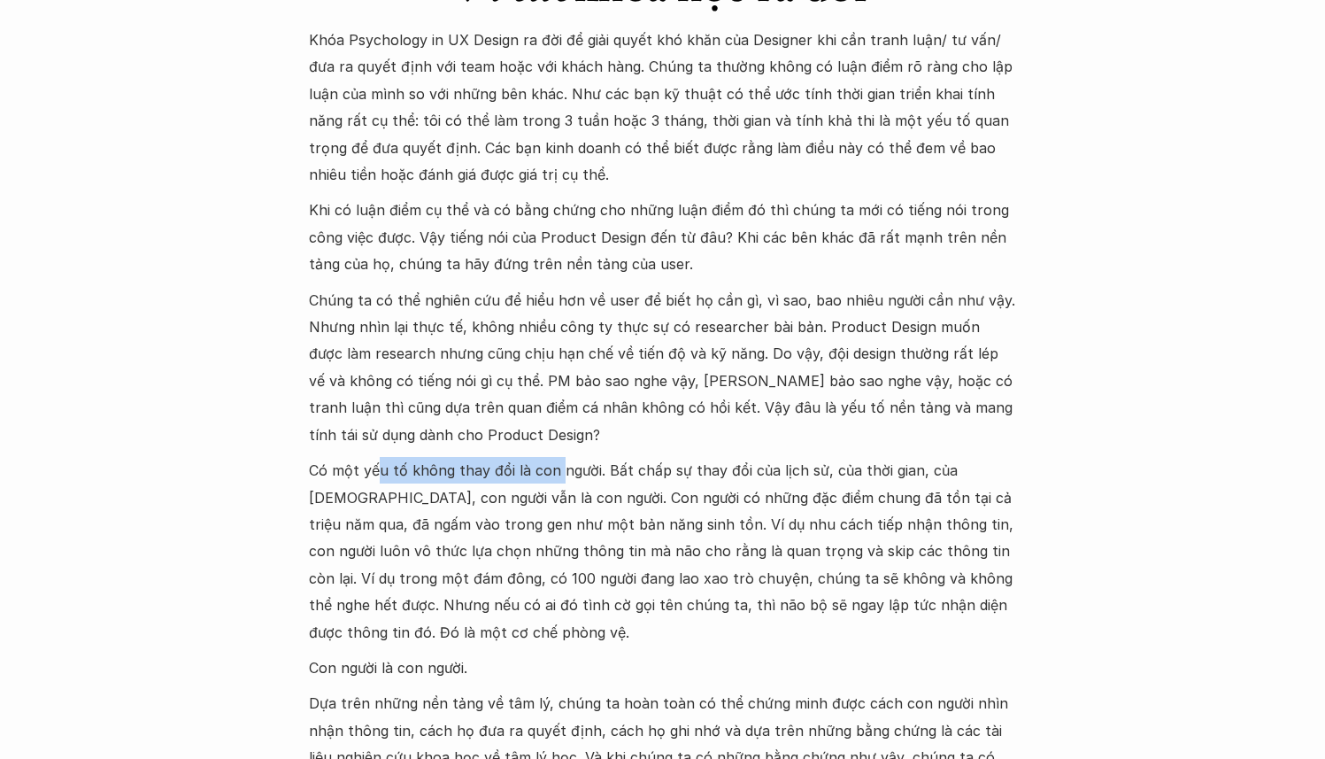
drag, startPoint x: 383, startPoint y: 466, endPoint x: 555, endPoint y: 466, distance: 171.7
click at [555, 466] on p "Có một yếu tố không thay đổi là con người. Bất chấp sự thay đổi của lịch sử, củ…" at bounding box center [663, 551] width 708 height 189
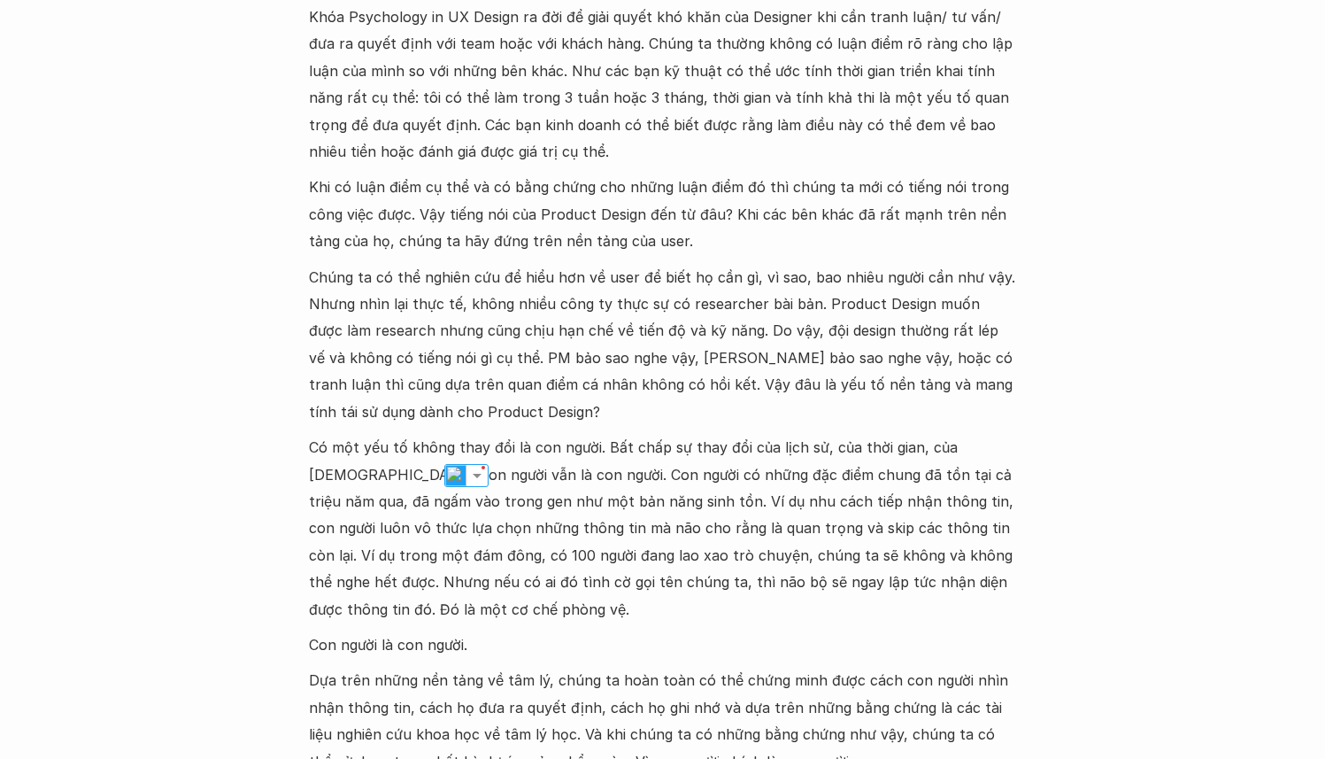
click at [774, 436] on p "Có một yếu tố không thay đổi là con người. Bất chấp sự thay đổi của lịch sử, củ…" at bounding box center [663, 528] width 708 height 189
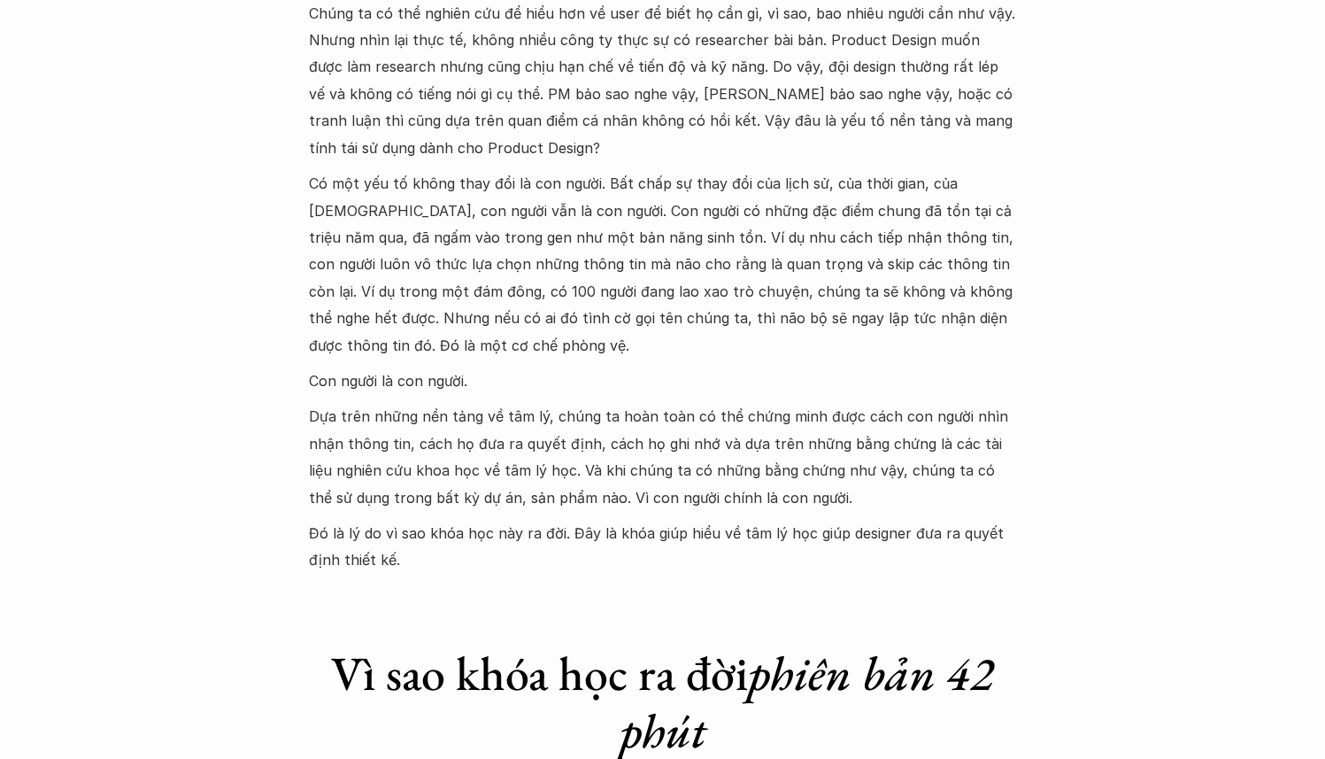
scroll to position [2111, 0]
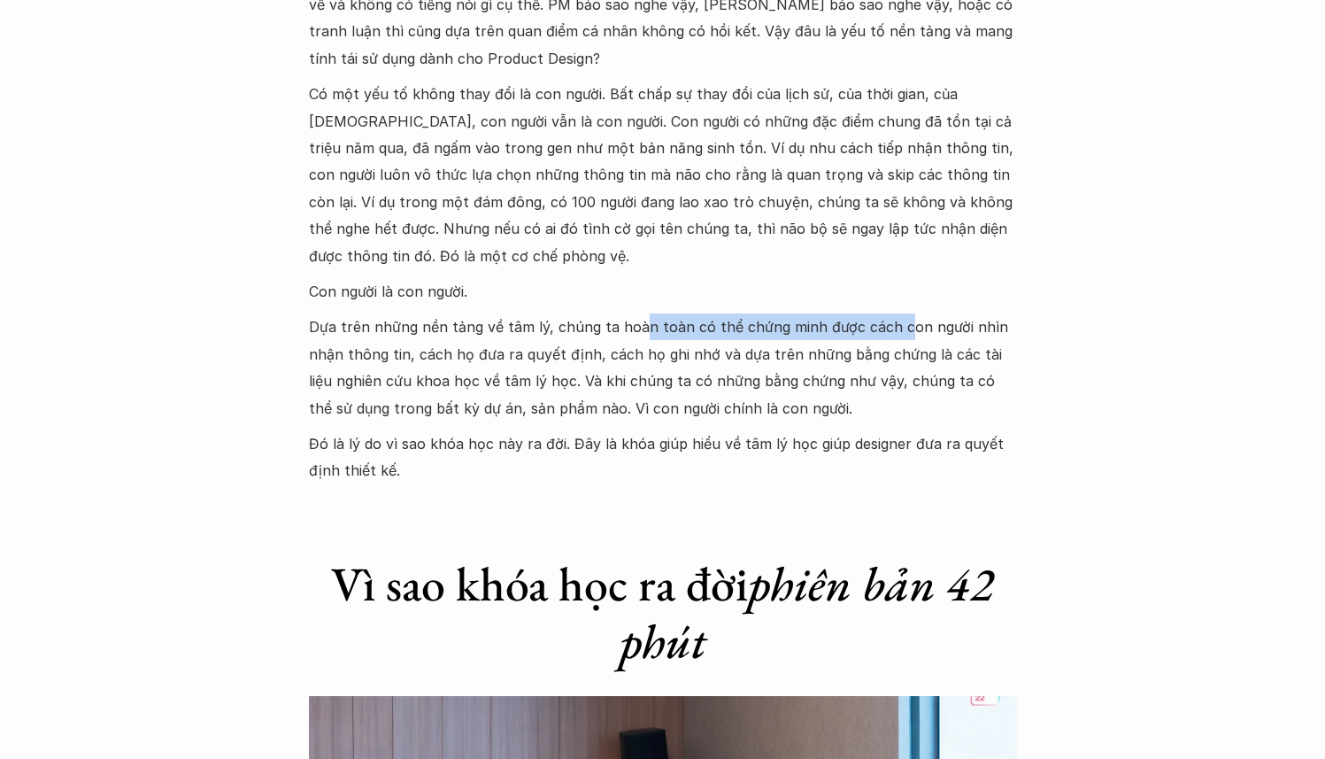
drag, startPoint x: 632, startPoint y: 336, endPoint x: 893, endPoint y: 336, distance: 261.2
click at [893, 336] on p "Dựa trên những nền tảng về tâm lý, chúng ta hoàn toàn có thể chứng minh được cá…" at bounding box center [663, 367] width 708 height 108
click at [915, 353] on p "Dựa trên những nền tảng về tâm lý, chúng ta hoàn toàn có thể chứng minh được cá…" at bounding box center [663, 367] width 708 height 108
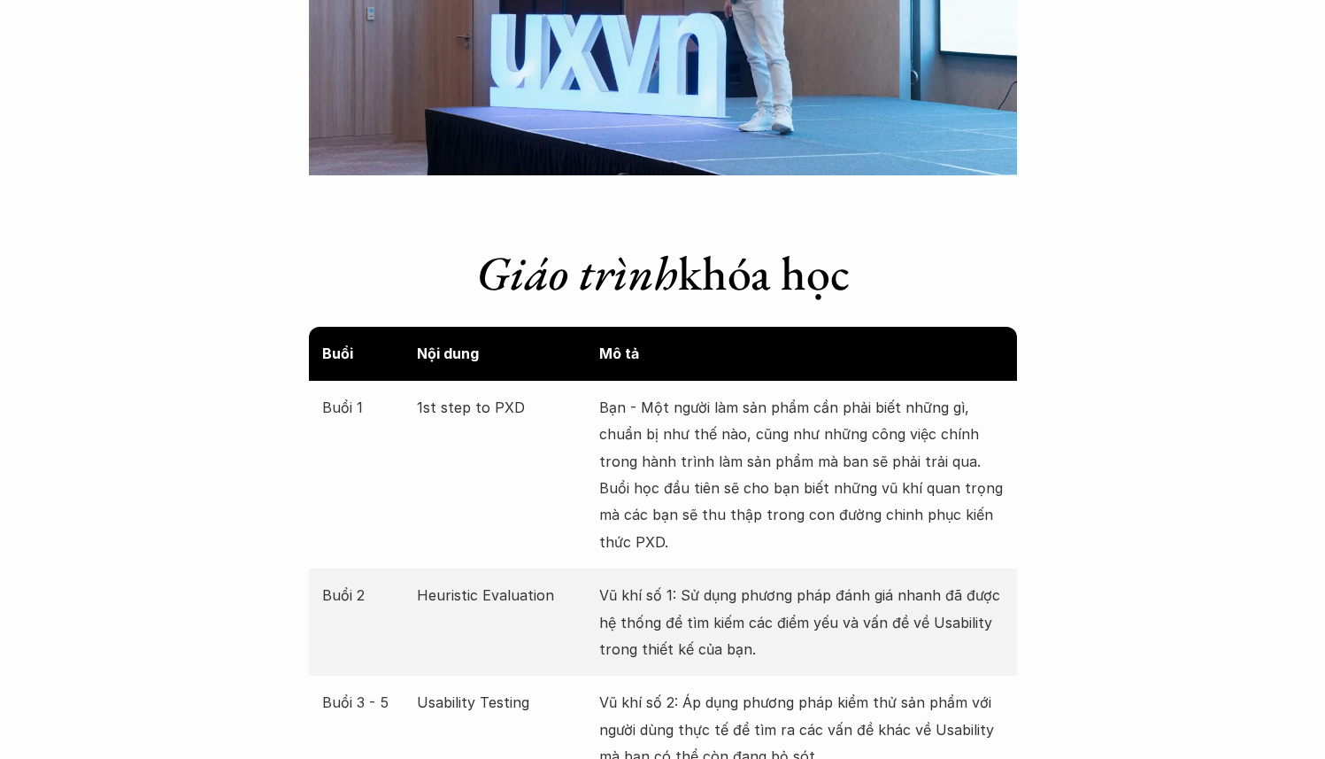
scroll to position [3060, 0]
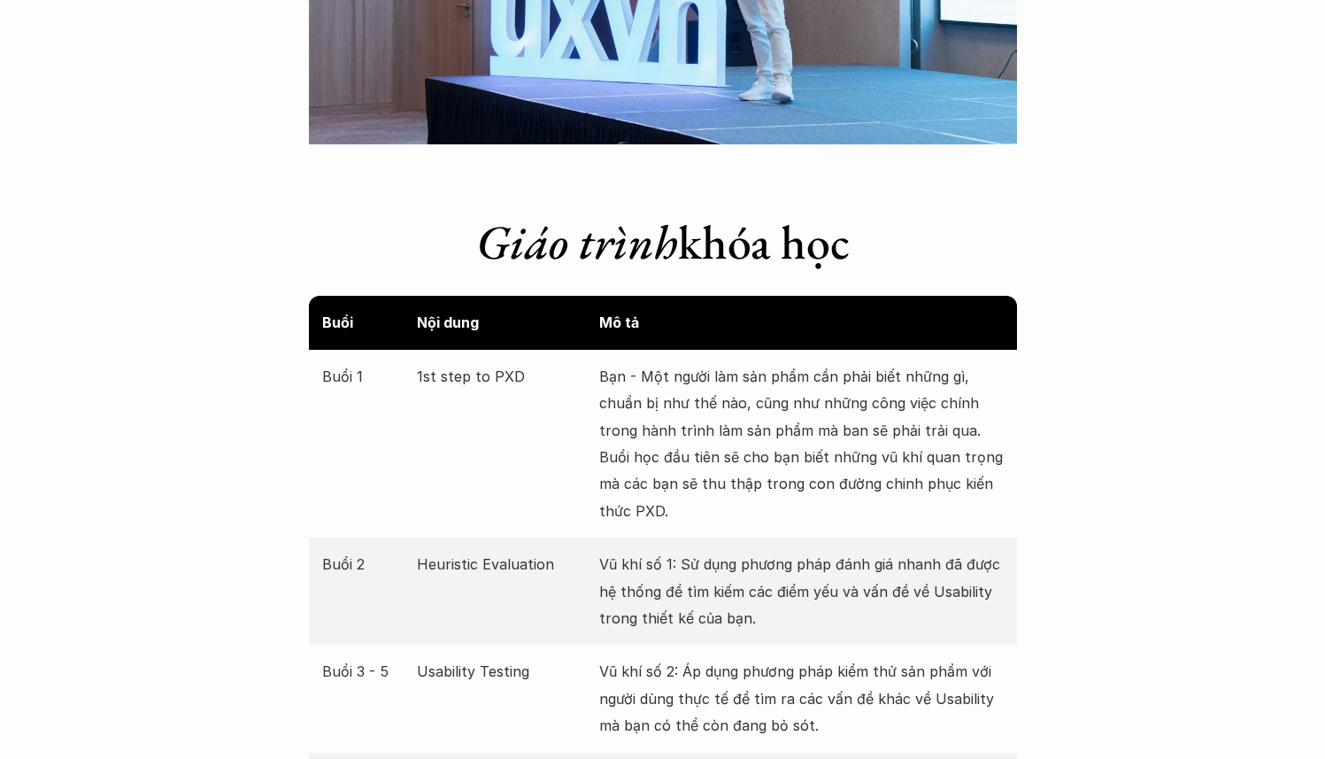
click at [656, 379] on p "Bạn - Một người làm sản phẩm cần phải biết những gì, chuẩn bị như thế nào, cũng…" at bounding box center [801, 443] width 405 height 161
drag, startPoint x: 697, startPoint y: 385, endPoint x: 826, endPoint y: 383, distance: 129.3
click at [826, 383] on p "Bạn - Một người làm sản phẩm cần phải biết những gì, chuẩn bị như thế nào, cũng…" at bounding box center [801, 443] width 405 height 161
click at [667, 414] on p "Bạn - Một người làm sản phẩm cần phải biết những gì, chuẩn bị như thế nào, cũng…" at bounding box center [801, 443] width 405 height 161
drag, startPoint x: 663, startPoint y: 421, endPoint x: 790, endPoint y: 434, distance: 127.2
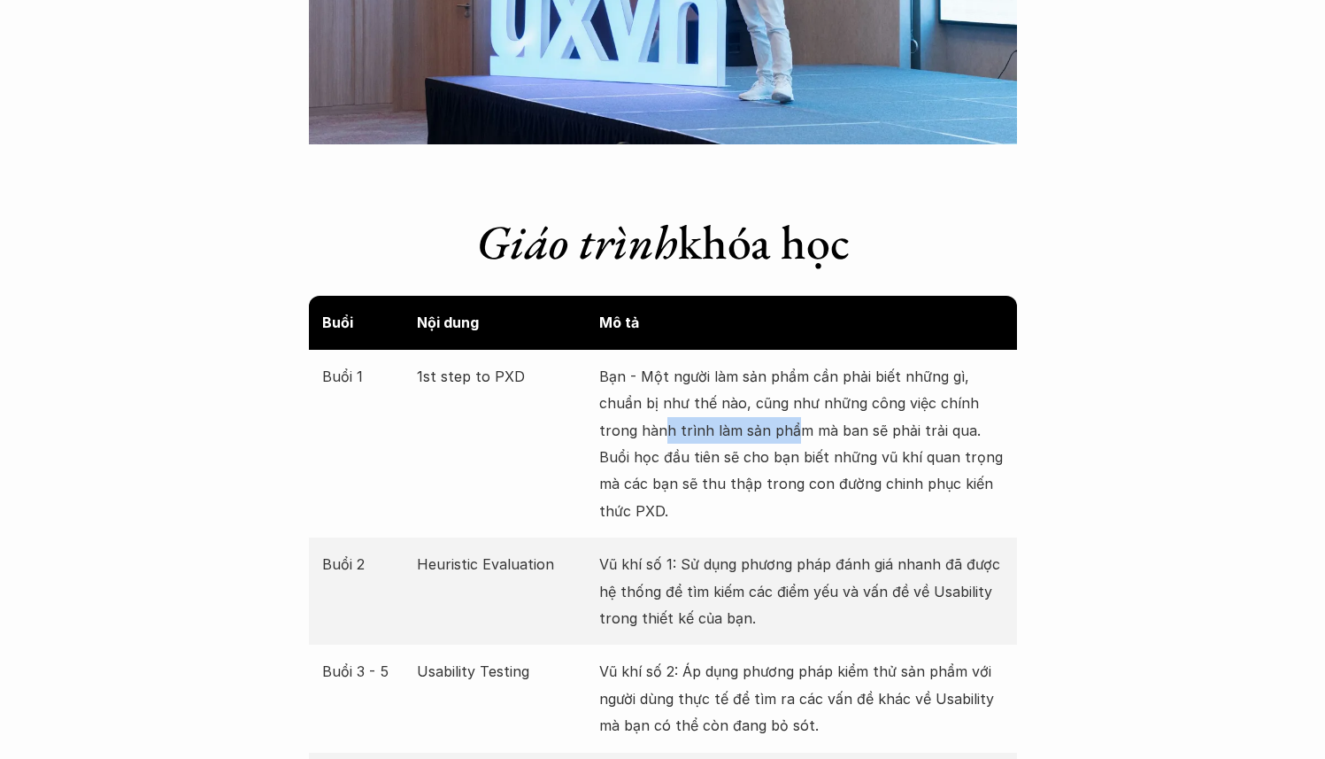
click at [790, 434] on p "Bạn - Một người làm sản phẩm cần phải biết những gì, chuẩn bị như thế nào, cũng…" at bounding box center [801, 443] width 405 height 161
click at [878, 418] on p "Bạn - Một người làm sản phẩm cần phải biết những gì, chuẩn bị như thế nào, cũng…" at bounding box center [801, 443] width 405 height 161
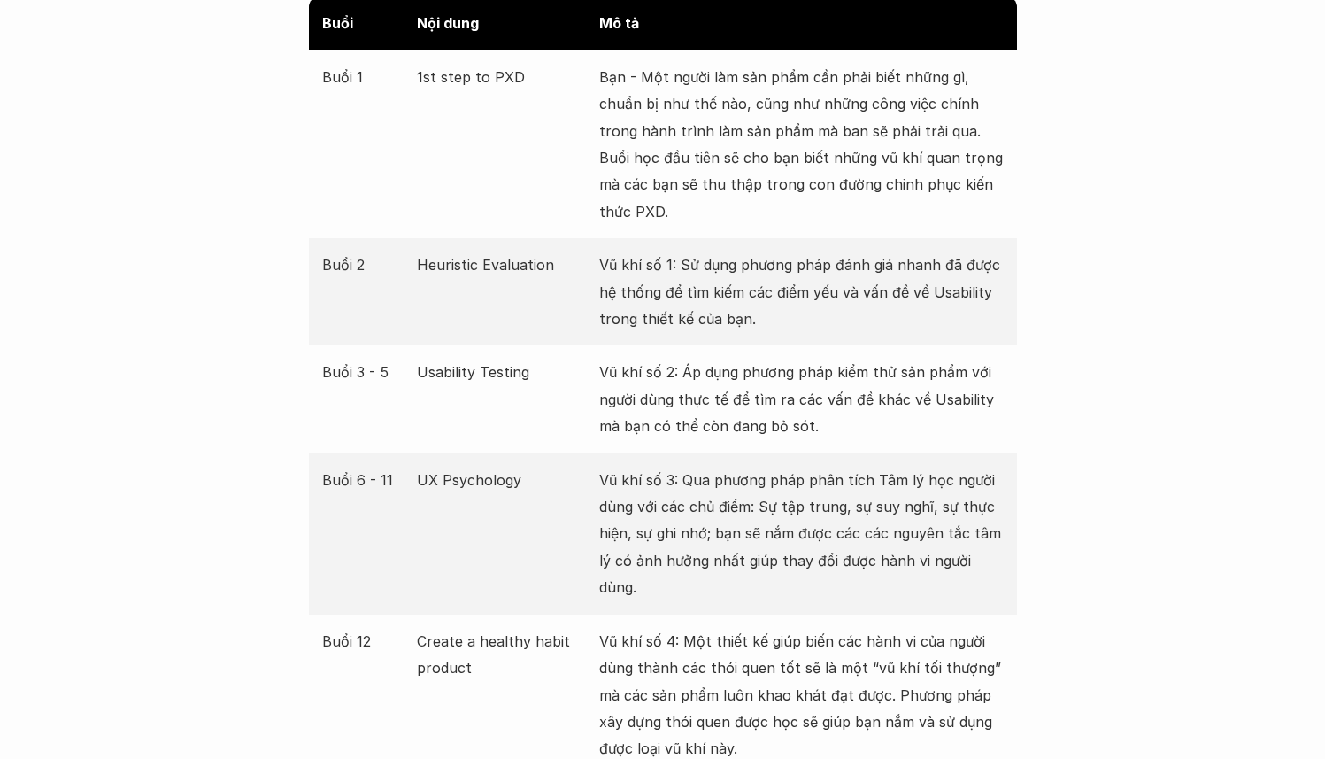
scroll to position [3371, 0]
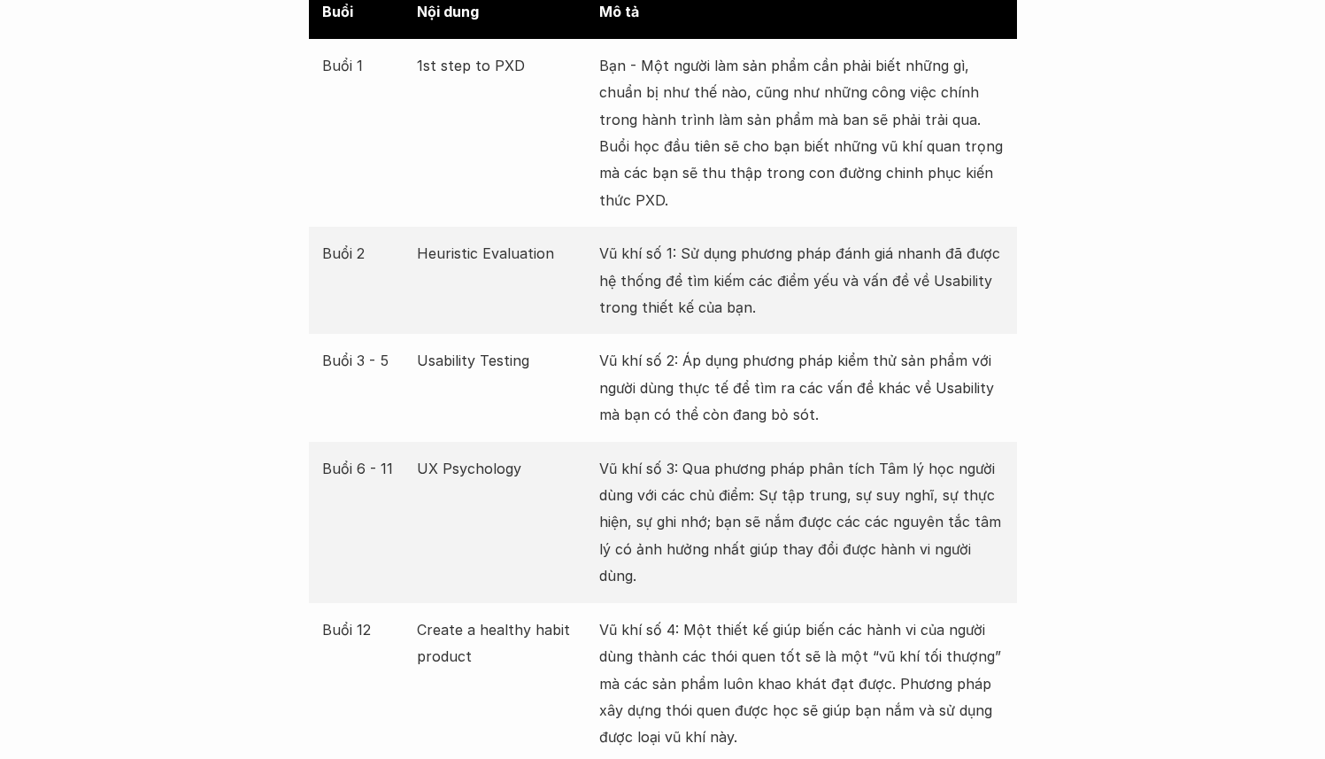
click at [779, 463] on p "Vũ khí số 3: Qua phương pháp phân tích Tâm lý học người dùng với các chủ điểm: …" at bounding box center [801, 522] width 405 height 135
drag, startPoint x: 854, startPoint y: 465, endPoint x: 942, endPoint y: 467, distance: 87.7
click at [942, 467] on p "Vũ khí số 3: Qua phương pháp phân tích Tâm lý học người dùng với các chủ điểm: …" at bounding box center [801, 522] width 405 height 135
click at [742, 473] on p "Vũ khí số 3: Qua phương pháp phân tích Tâm lý học người dùng với các chủ điểm: …" at bounding box center [801, 522] width 405 height 135
drag, startPoint x: 729, startPoint y: 490, endPoint x: 838, endPoint y: 498, distance: 109.1
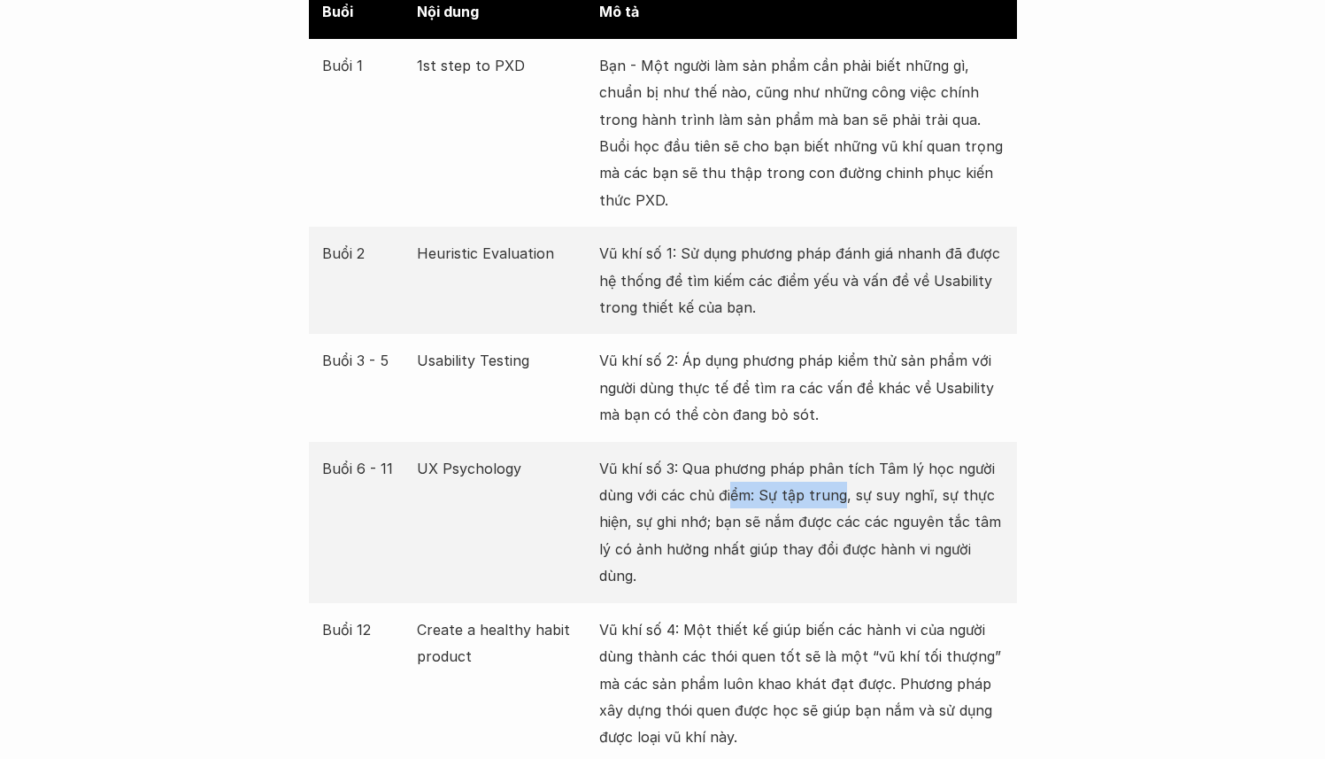
click at [838, 498] on p "Vũ khí số 3: Qua phương pháp phân tích Tâm lý học người dùng với các chủ điểm: …" at bounding box center [801, 522] width 405 height 135
click at [896, 494] on p "Vũ khí số 3: Qua phương pháp phân tích Tâm lý học người dùng với các chủ điểm: …" at bounding box center [801, 522] width 405 height 135
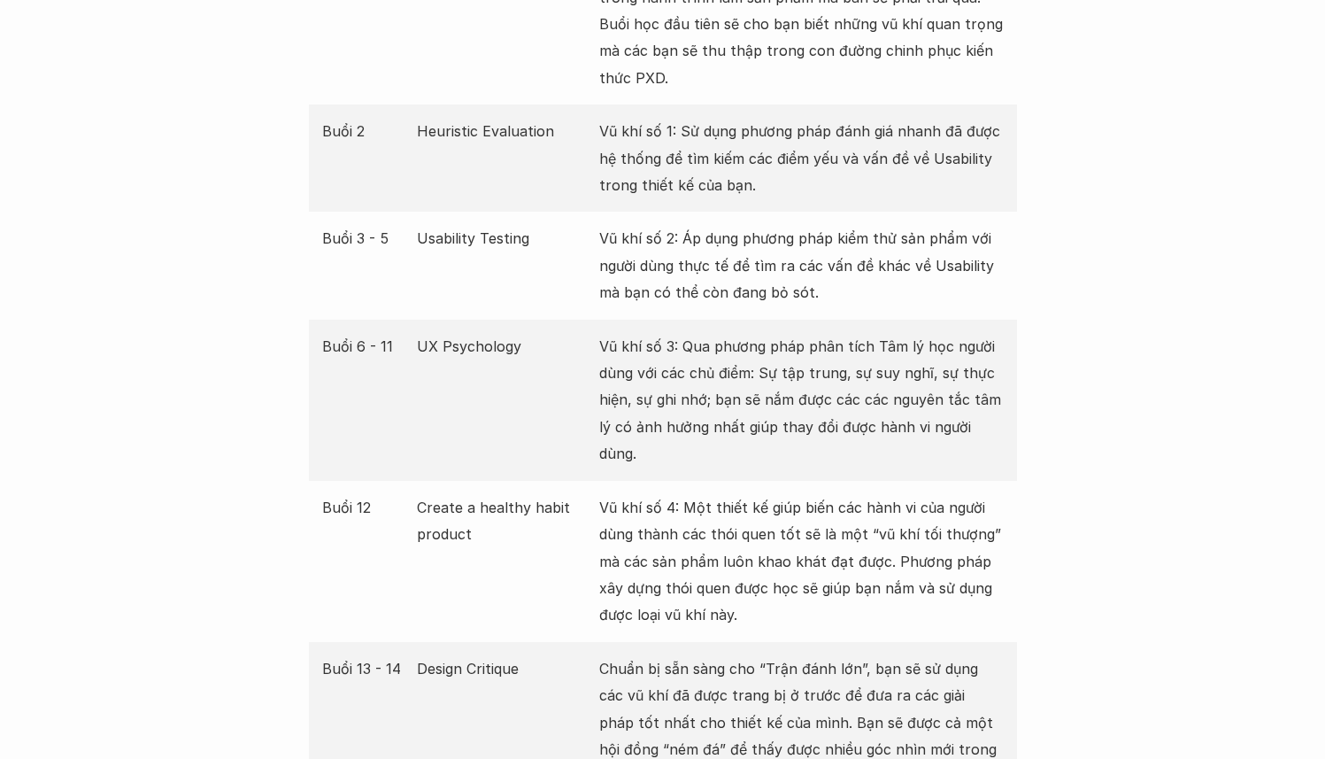
scroll to position [3505, 0]
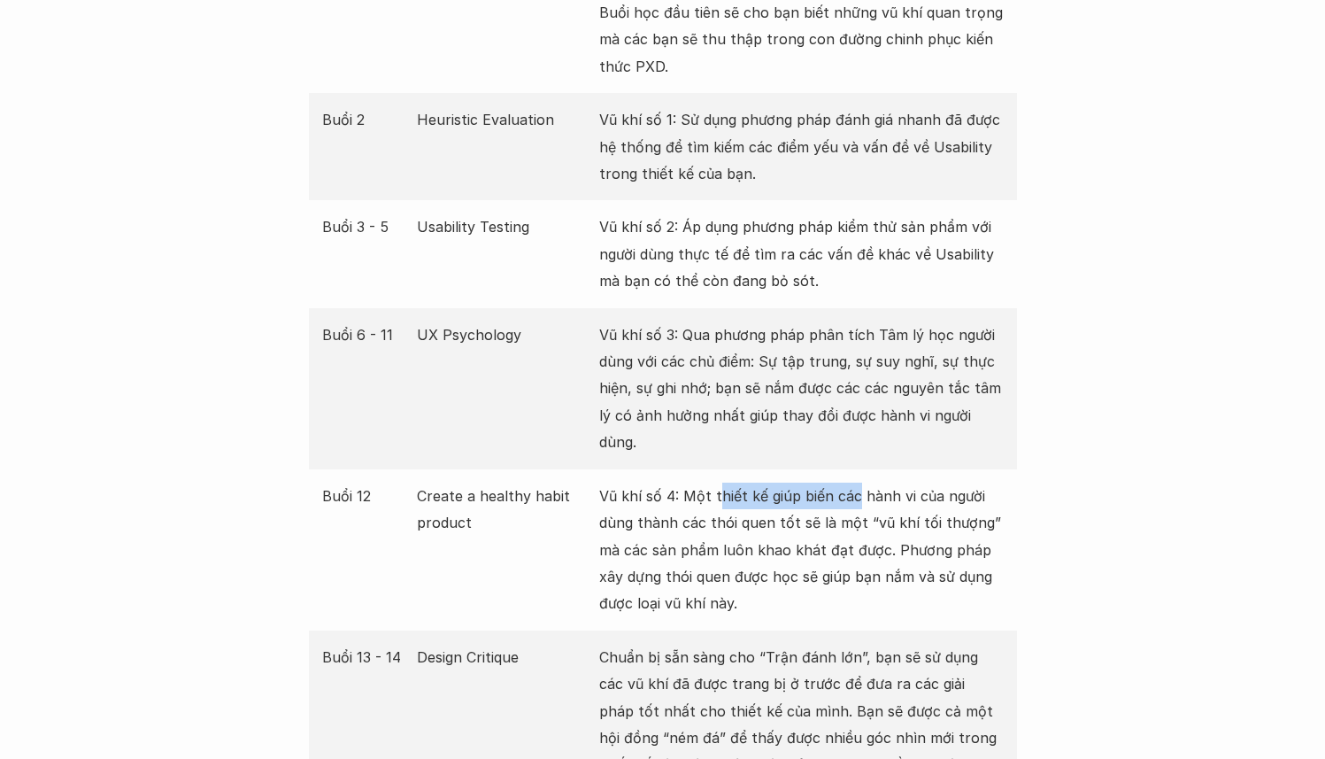
drag, startPoint x: 719, startPoint y: 467, endPoint x: 853, endPoint y: 469, distance: 133.7
click at [853, 482] on p "Vũ khí số 4: Một thiết kế giúp biến các hành vi của người dùng thành các thói q…" at bounding box center [801, 549] width 405 height 135
click at [654, 506] on p "Vũ khí số 4: Một thiết kế giúp biến các hành vi của người dùng thành các thói q…" at bounding box center [801, 549] width 405 height 135
drag, startPoint x: 801, startPoint y: 524, endPoint x: 874, endPoint y: 524, distance: 72.6
click at [874, 524] on p "Vũ khí số 4: Một thiết kế giúp biến các hành vi của người dùng thành các thói q…" at bounding box center [801, 549] width 405 height 135
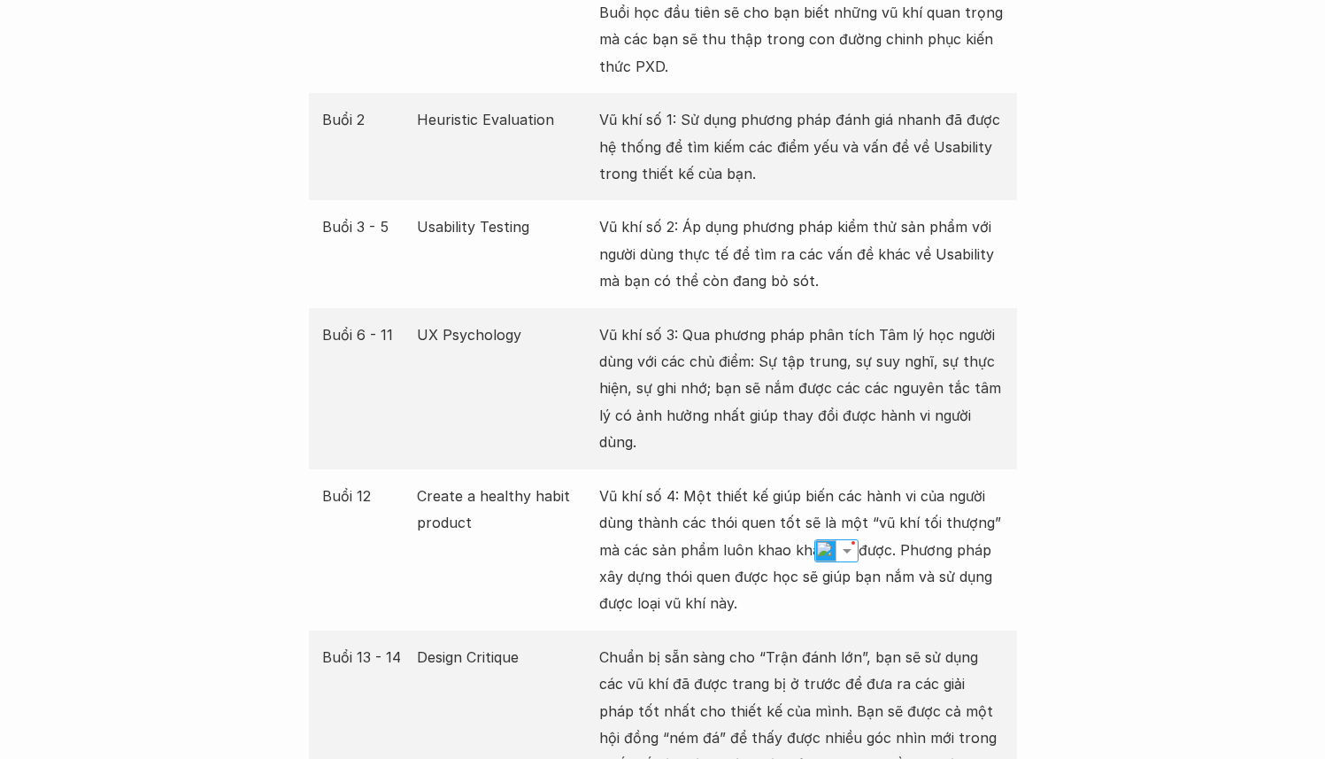
click at [711, 528] on p "Vũ khí số 4: Một thiết kế giúp biến các hành vi của người dùng thành các thói q…" at bounding box center [801, 549] width 405 height 135
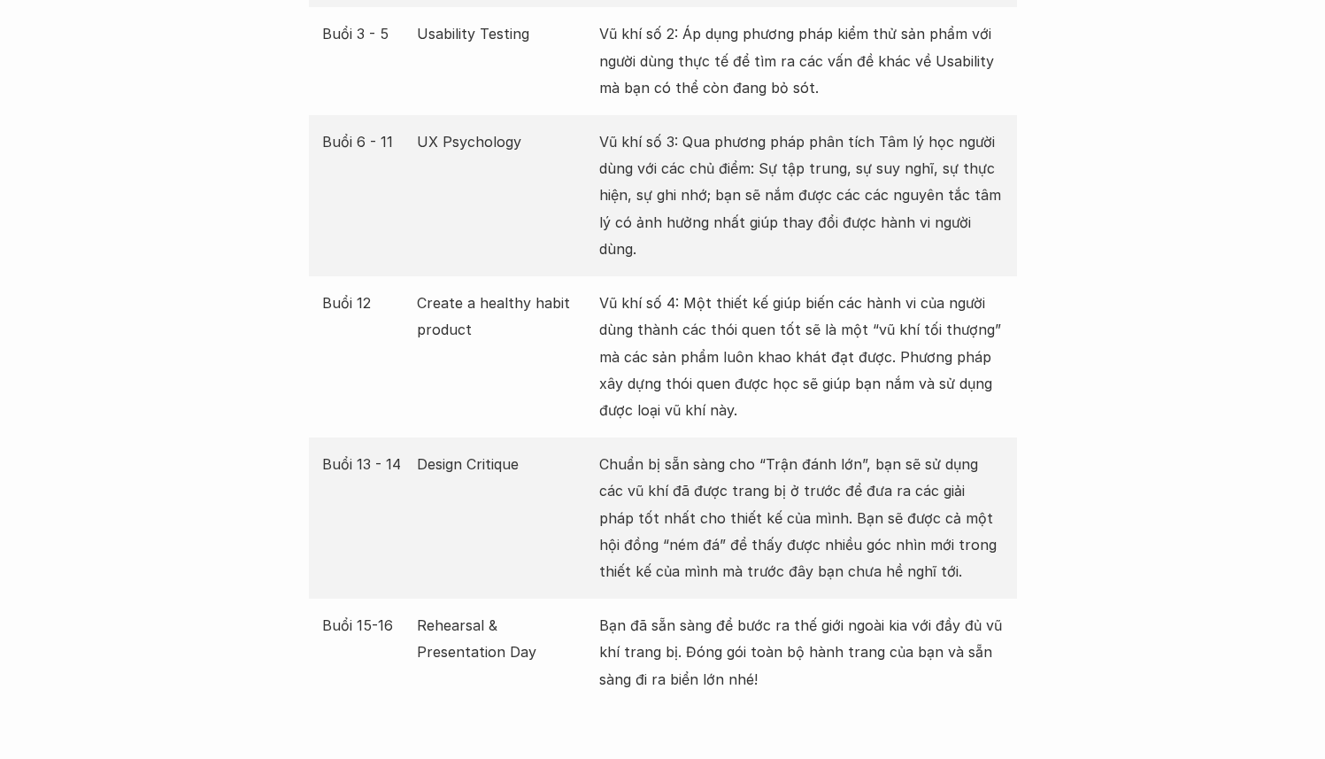
scroll to position [3709, 0]
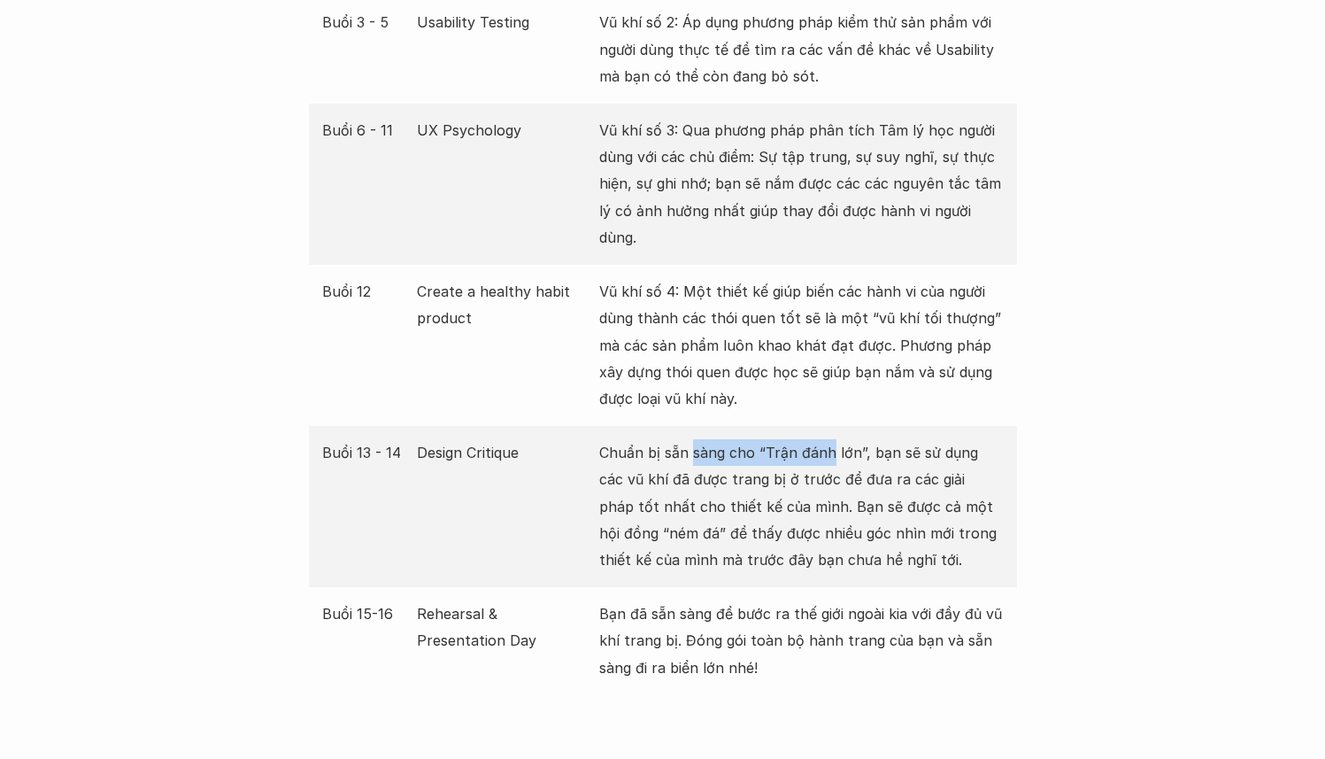
drag, startPoint x: 692, startPoint y: 436, endPoint x: 830, endPoint y: 432, distance: 138.2
click at [830, 439] on p "Chuẩn bị sẵn sàng cho “Trận đánh lớn”, bạn sẽ sử dụng các vũ khí đã được trang …" at bounding box center [801, 506] width 405 height 135
click at [946, 439] on p "Chuẩn bị sẵn sàng cho “Trận đánh lớn”, bạn sẽ sử dụng các vũ khí đã được trang …" at bounding box center [801, 506] width 405 height 135
drag, startPoint x: 751, startPoint y: 506, endPoint x: 894, endPoint y: 501, distance: 143.5
click at [894, 501] on p "Chuẩn bị sẵn sàng cho “Trận đánh lớn”, bạn sẽ sử dụng các vũ khí đã được trang …" at bounding box center [801, 506] width 405 height 135
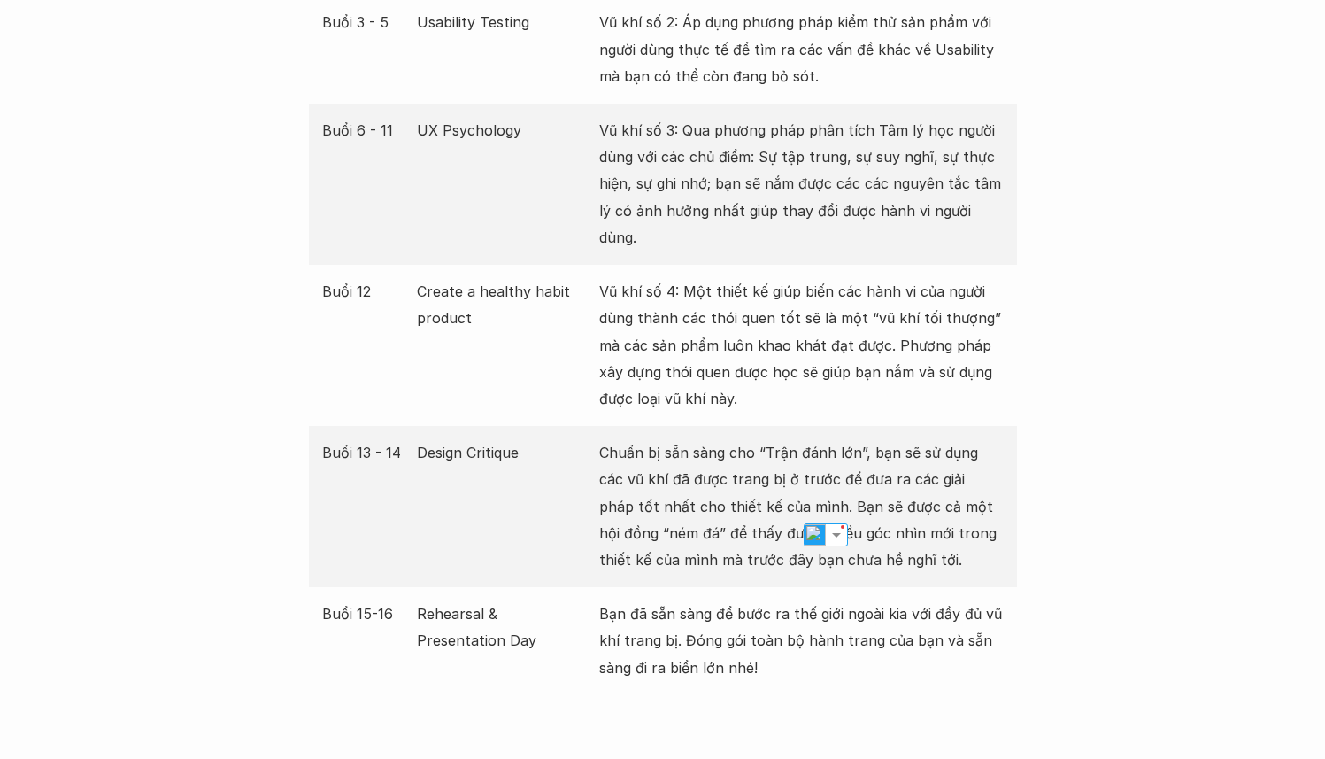
click at [741, 523] on p "Chuẩn bị sẵn sàng cho “Trận đánh lớn”, bạn sẽ sử dụng các vũ khí đã được trang …" at bounding box center [801, 506] width 405 height 135
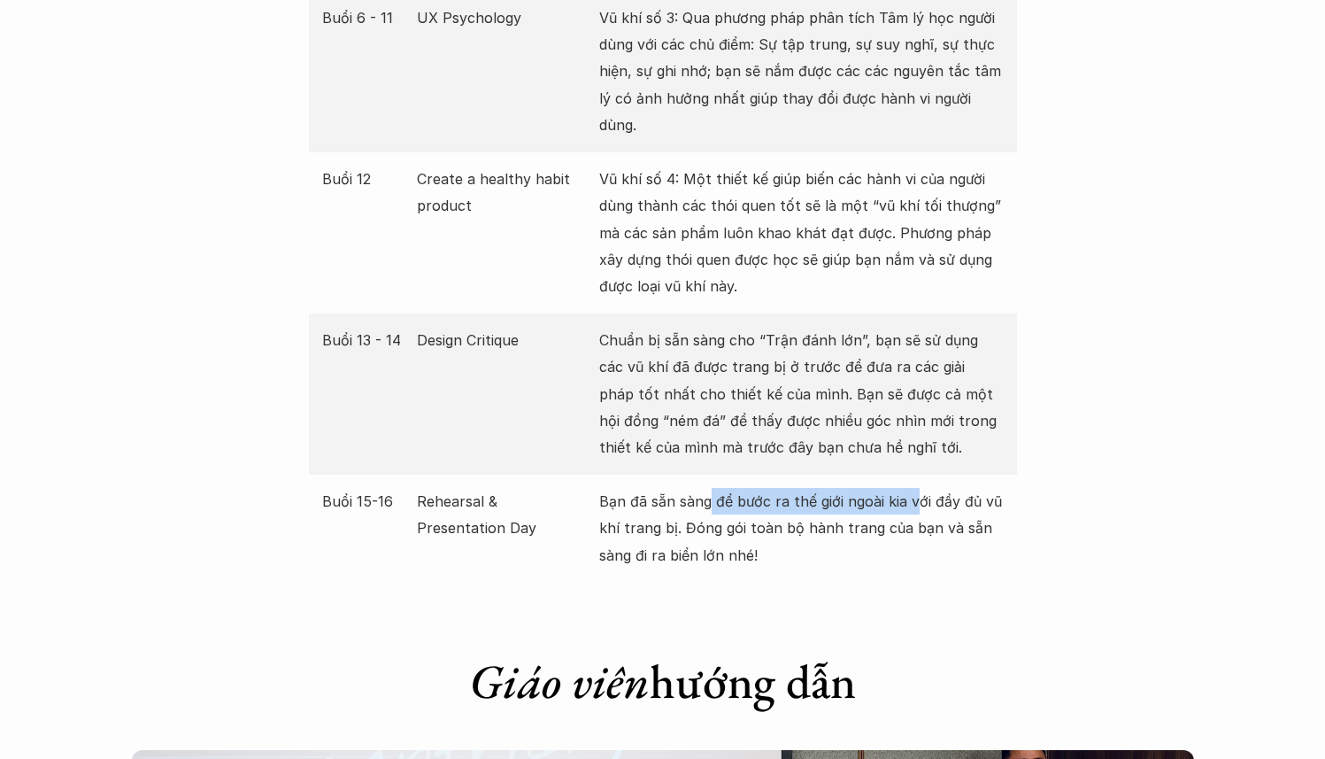
drag, startPoint x: 706, startPoint y: 483, endPoint x: 911, endPoint y: 475, distance: 204.7
click at [911, 488] on p "Bạn đã sẵn sàng để bước ra thế giới ngoài kia với đầy đủ vũ khí trang bị. Đóng …" at bounding box center [801, 528] width 405 height 81
click at [683, 488] on p "Bạn đã sẵn sàng để bước ra thế giới ngoài kia với đầy đủ vũ khí trang bị. Đóng …" at bounding box center [801, 528] width 405 height 81
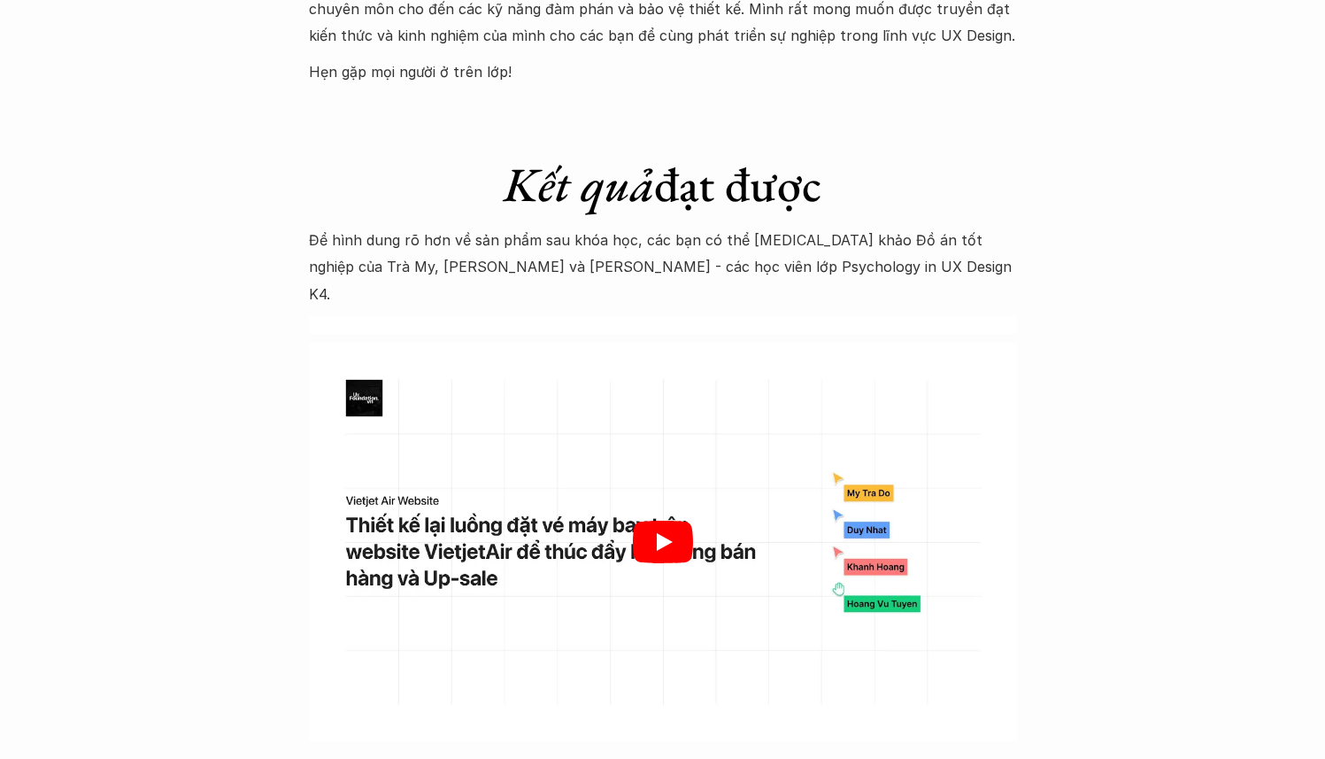
scroll to position [5390, 0]
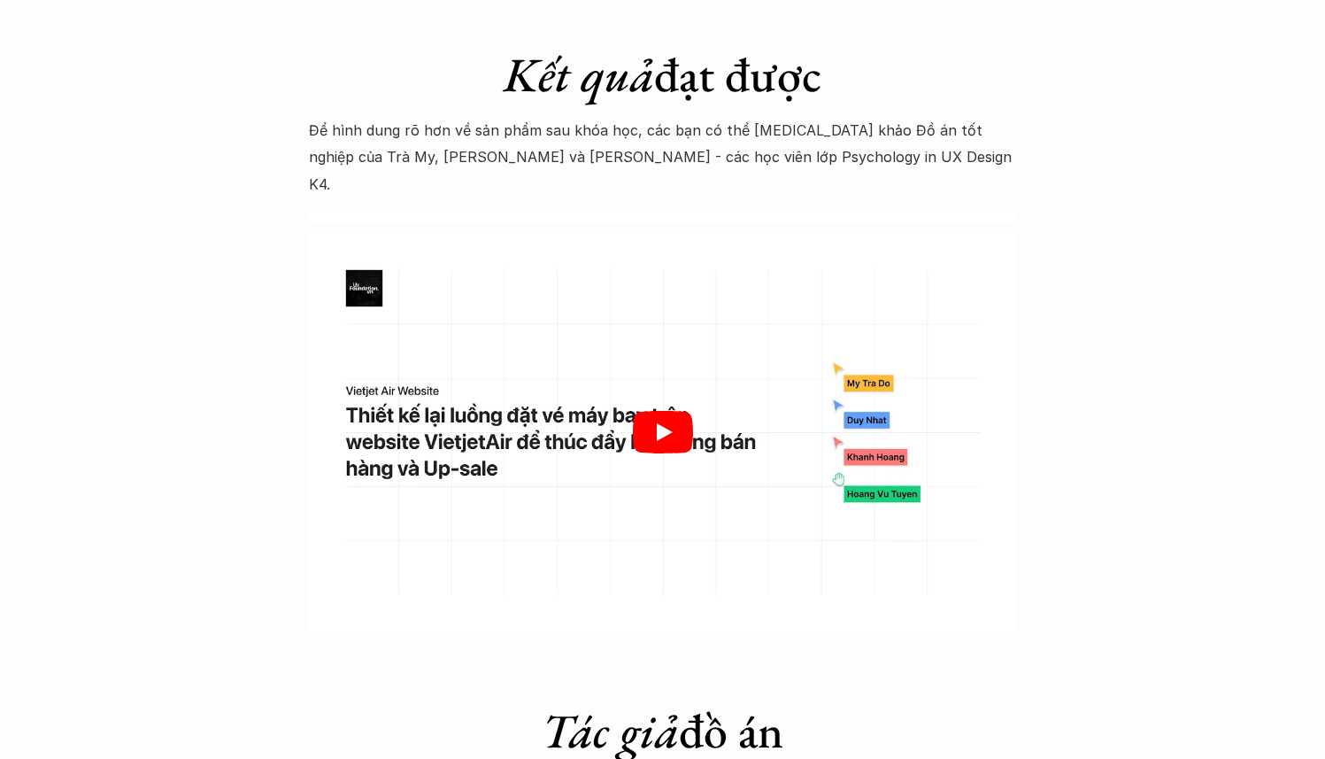
click at [615, 387] on div at bounding box center [663, 432] width 708 height 398
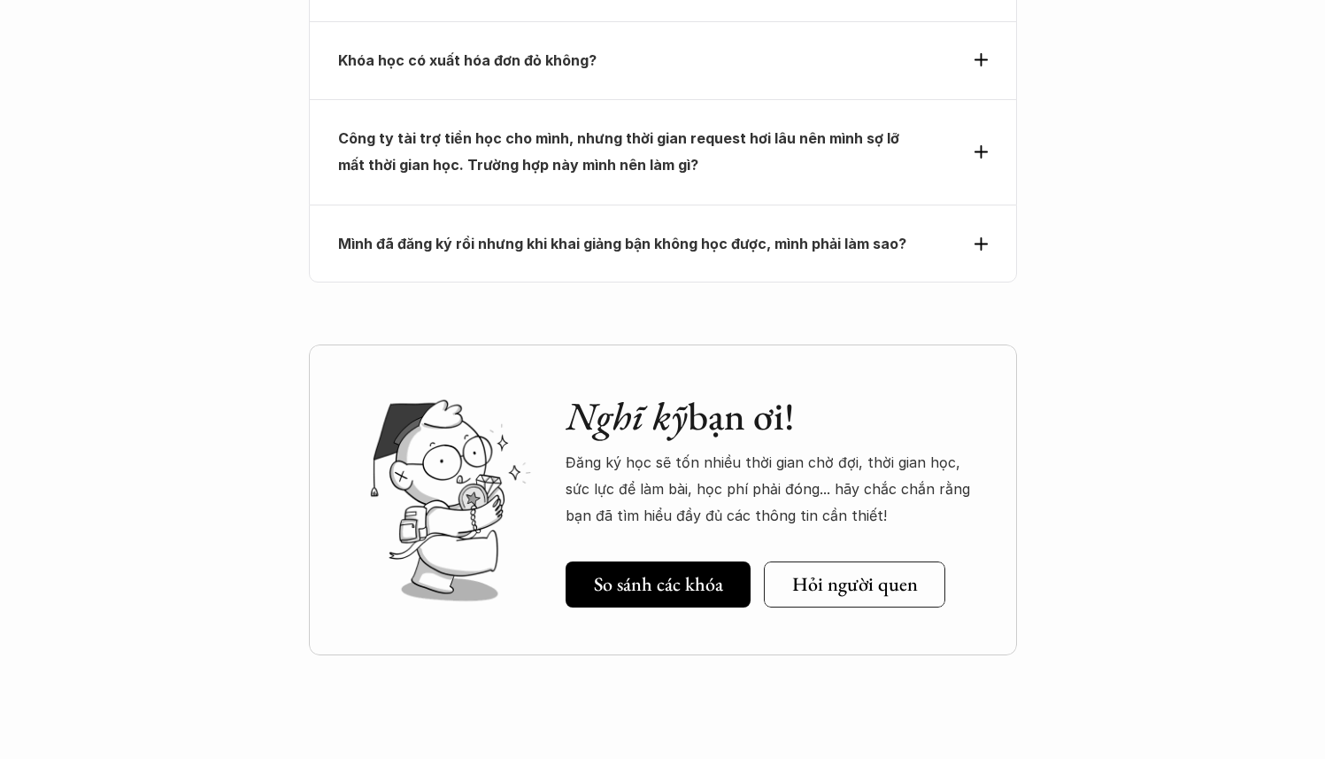
scroll to position [8306, 0]
